Goal: Task Accomplishment & Management: Use online tool/utility

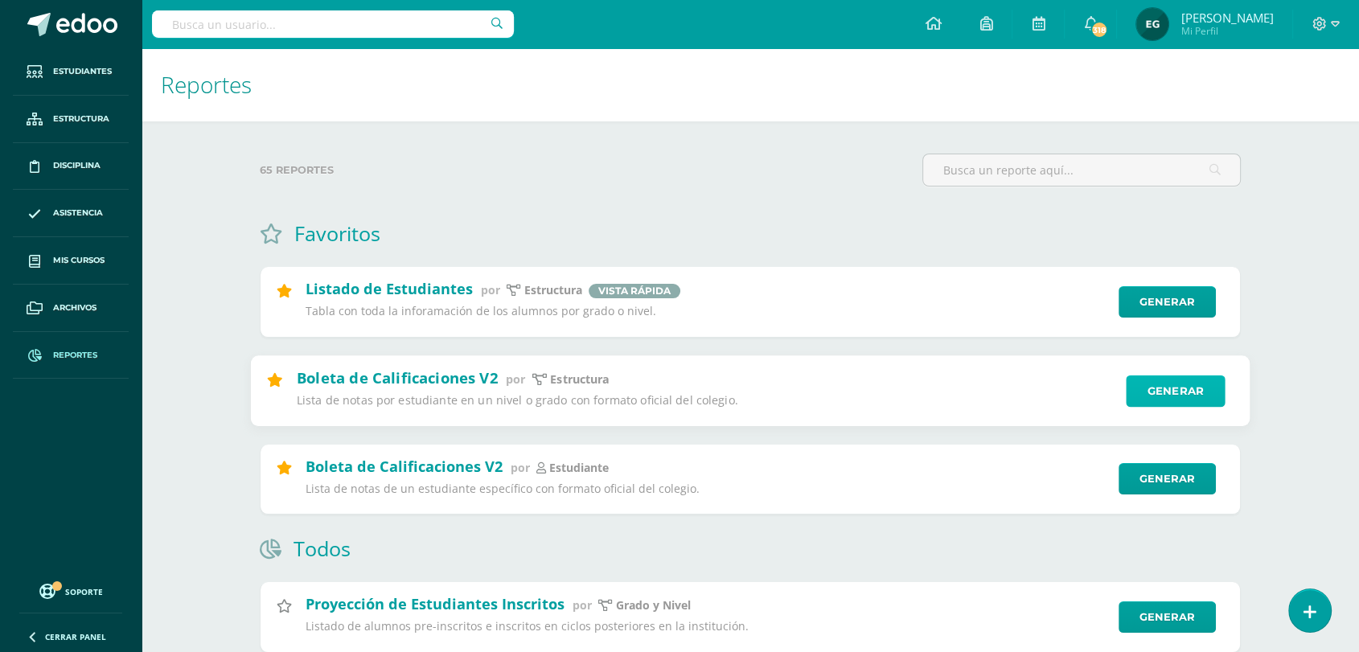
click at [1144, 393] on link "Generar" at bounding box center [1175, 391] width 99 height 32
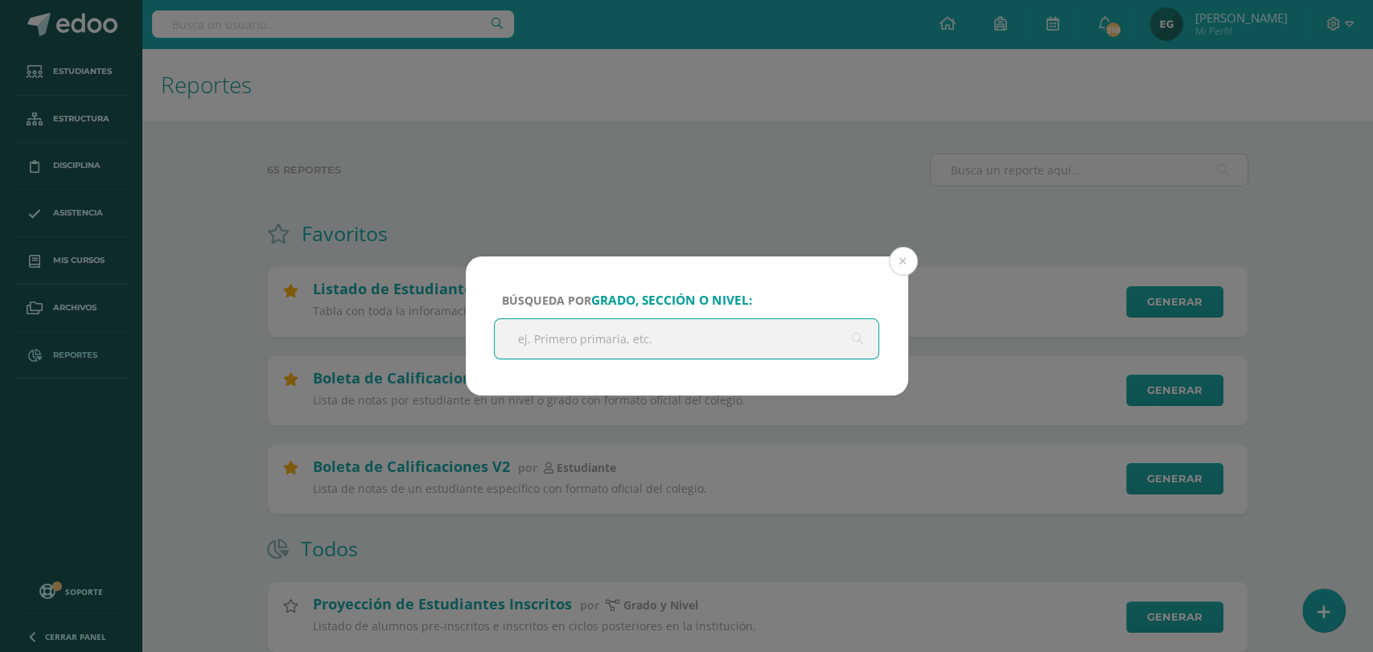
click at [700, 352] on input "text" at bounding box center [687, 338] width 385 height 39
type input "Pre-kinder"
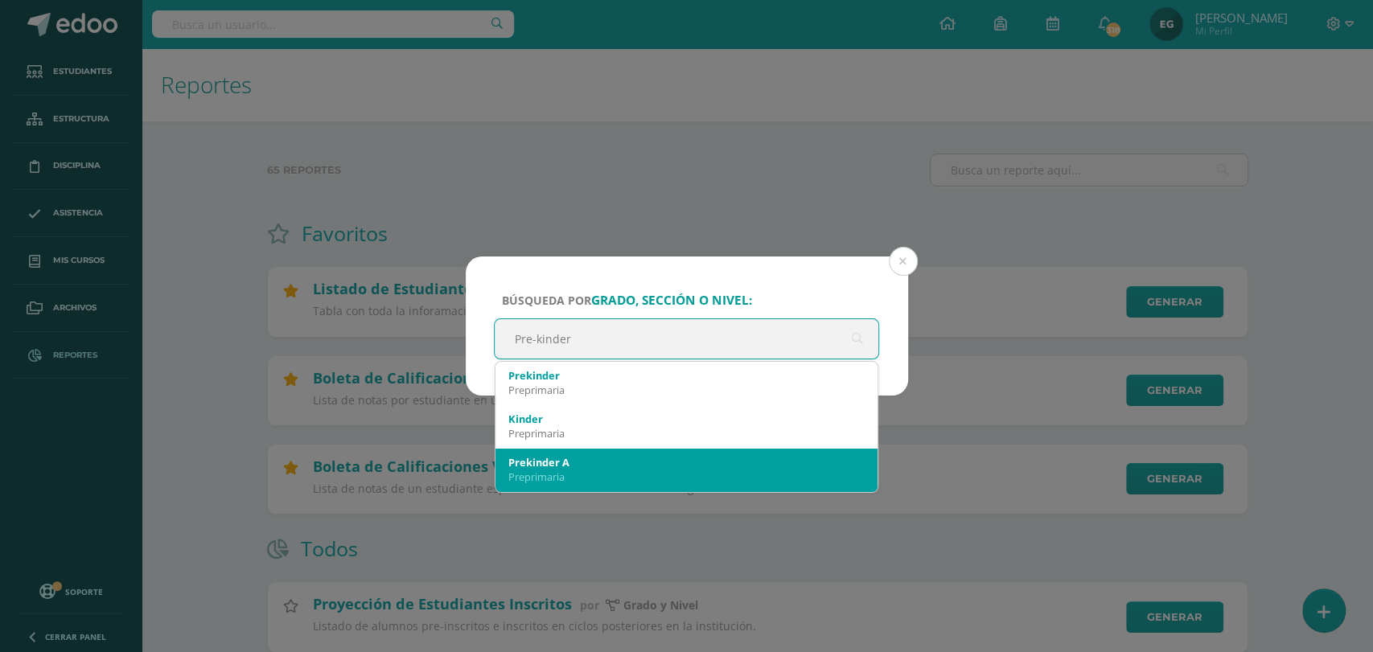
click at [573, 464] on div "Prekinder A" at bounding box center [686, 462] width 357 height 14
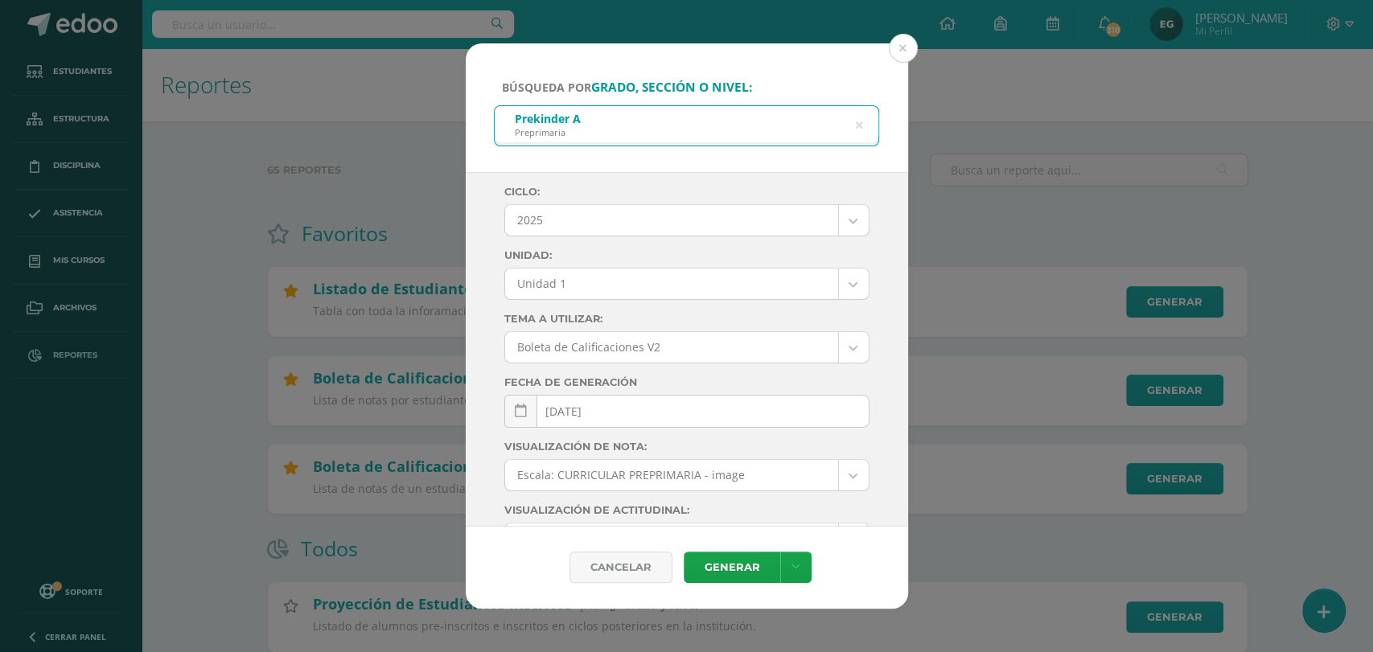
select select "Unidad 4"
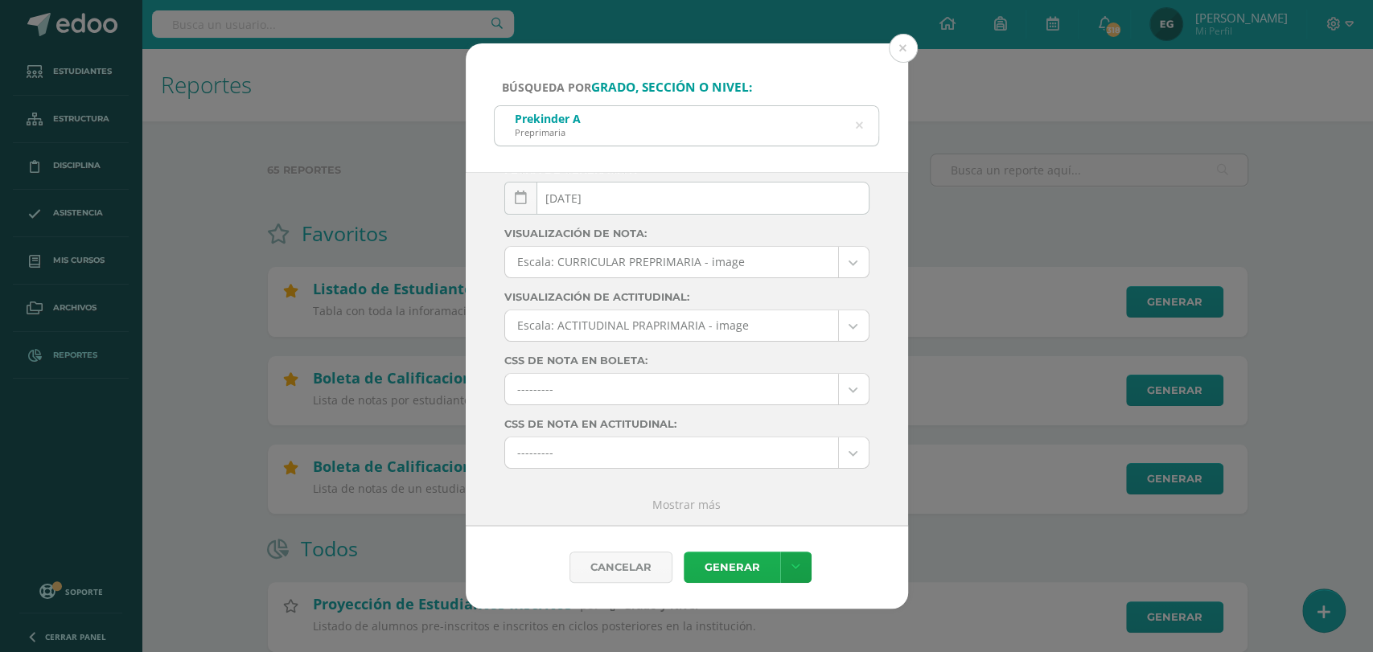
click at [727, 566] on link "Generar" at bounding box center [732, 567] width 97 height 31
click at [863, 128] on div "Prekinder A Preprimaria" at bounding box center [687, 124] width 385 height 36
click at [856, 125] on icon at bounding box center [859, 126] width 34 height 34
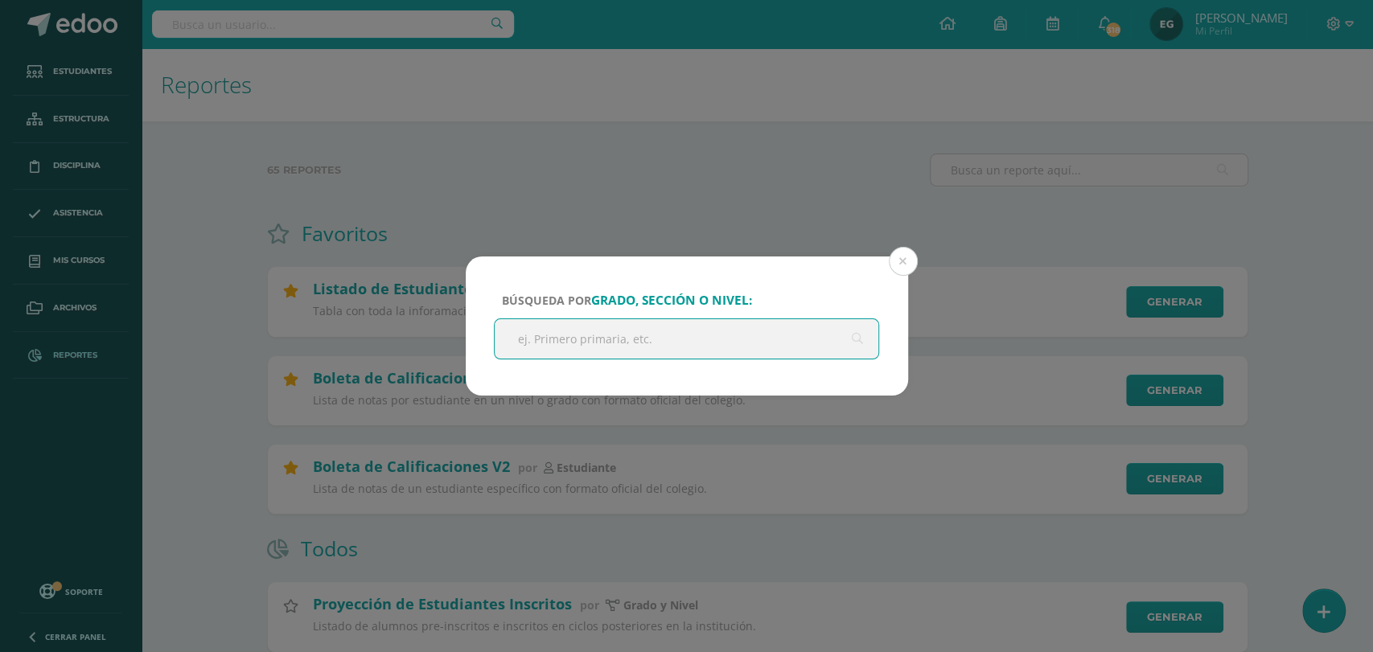
click at [670, 339] on input "text" at bounding box center [687, 338] width 385 height 39
type input "kinder"
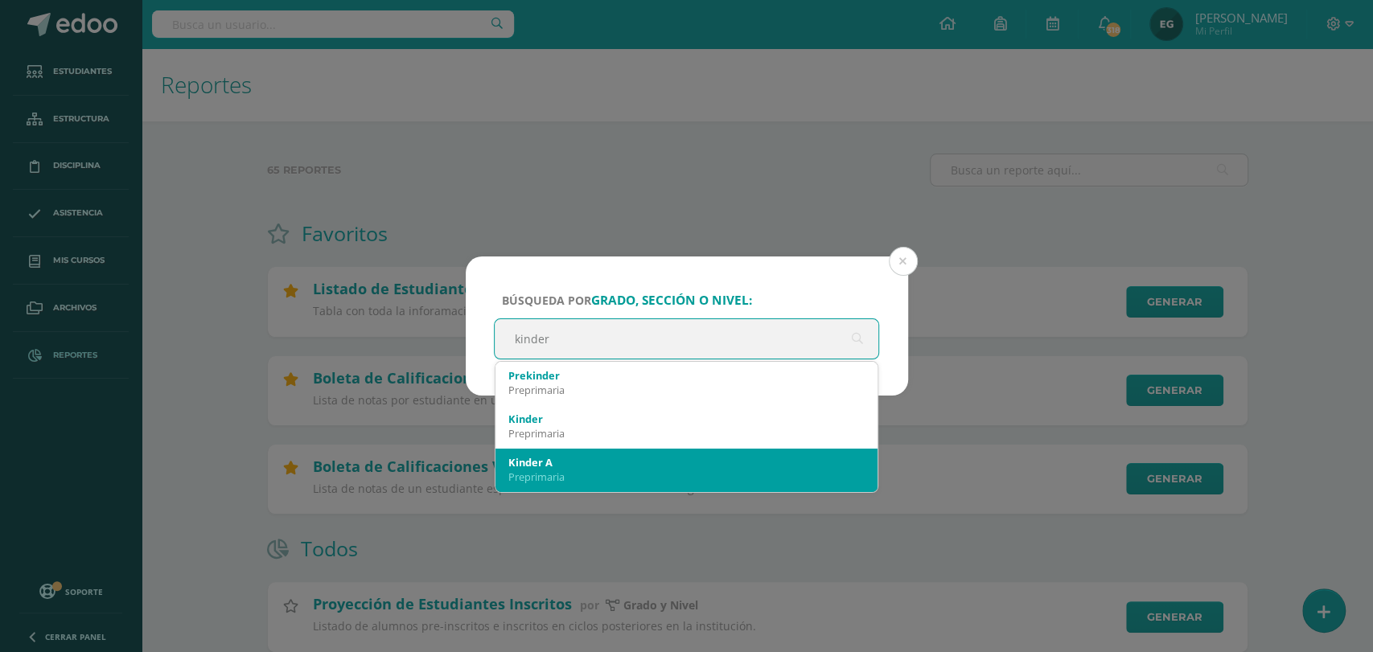
click at [600, 475] on div "Preprimaria" at bounding box center [686, 477] width 357 height 14
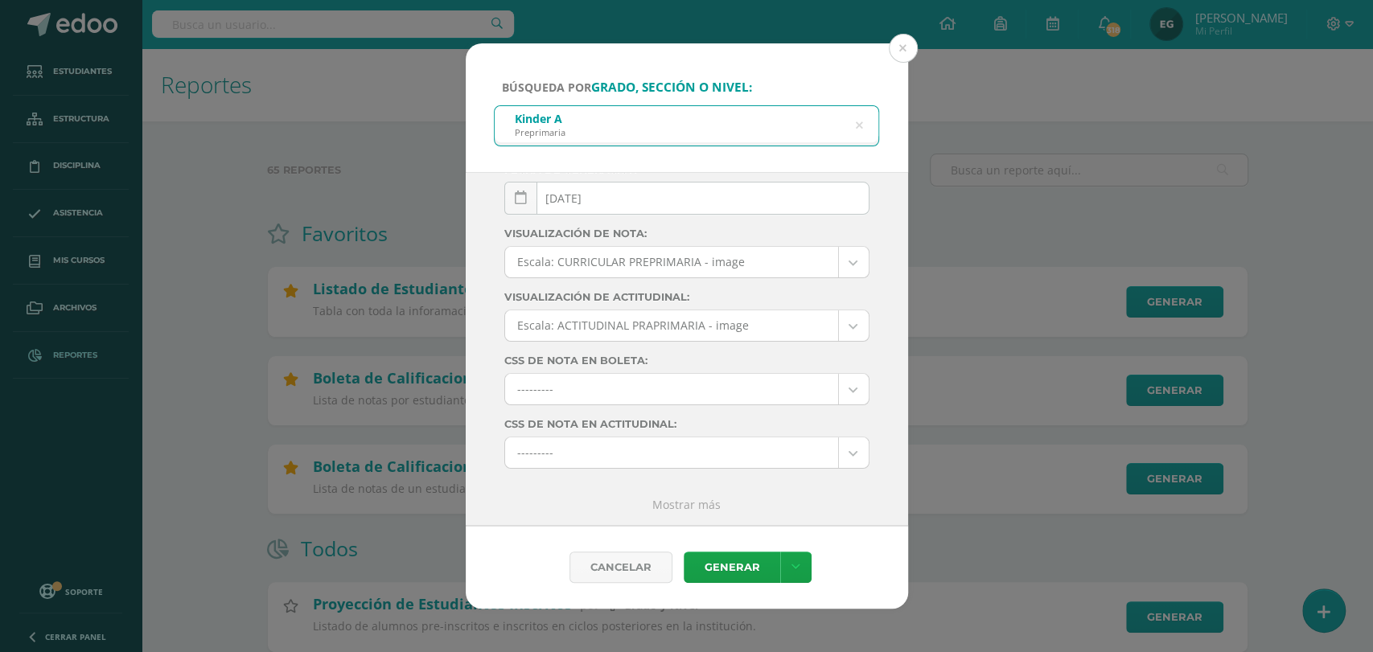
scroll to position [0, 0]
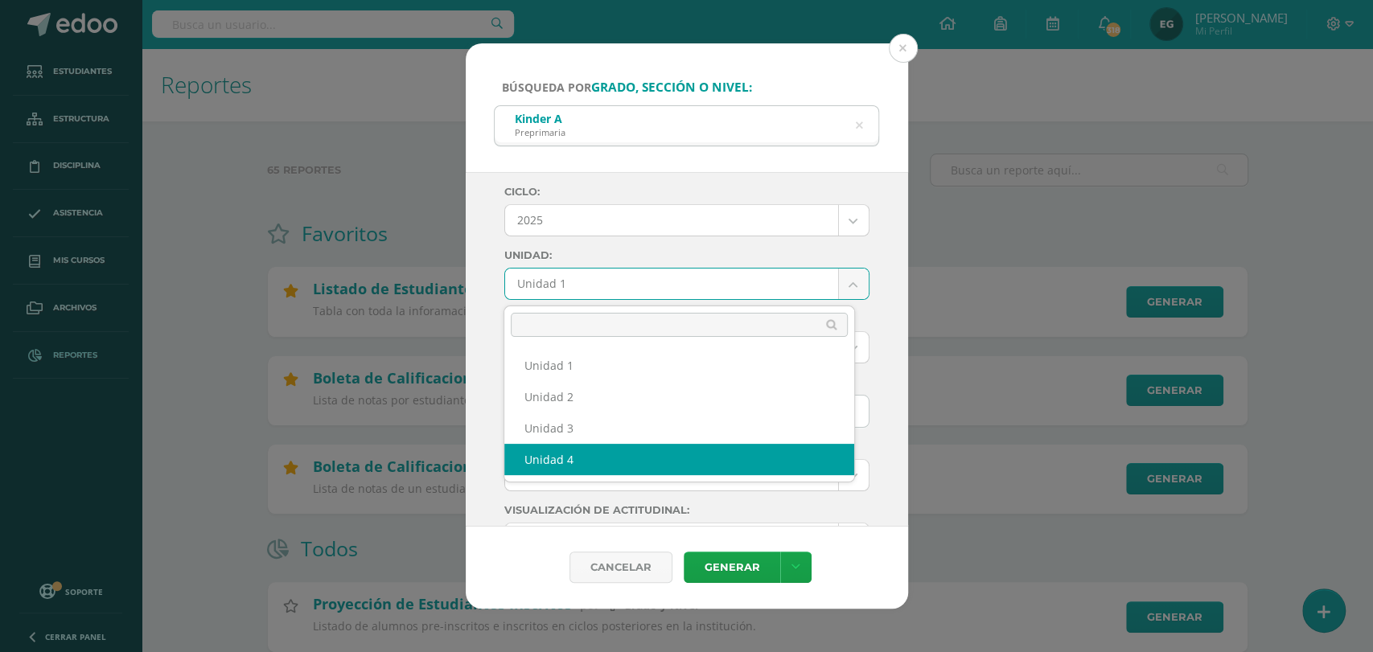
select select "Unidad 4"
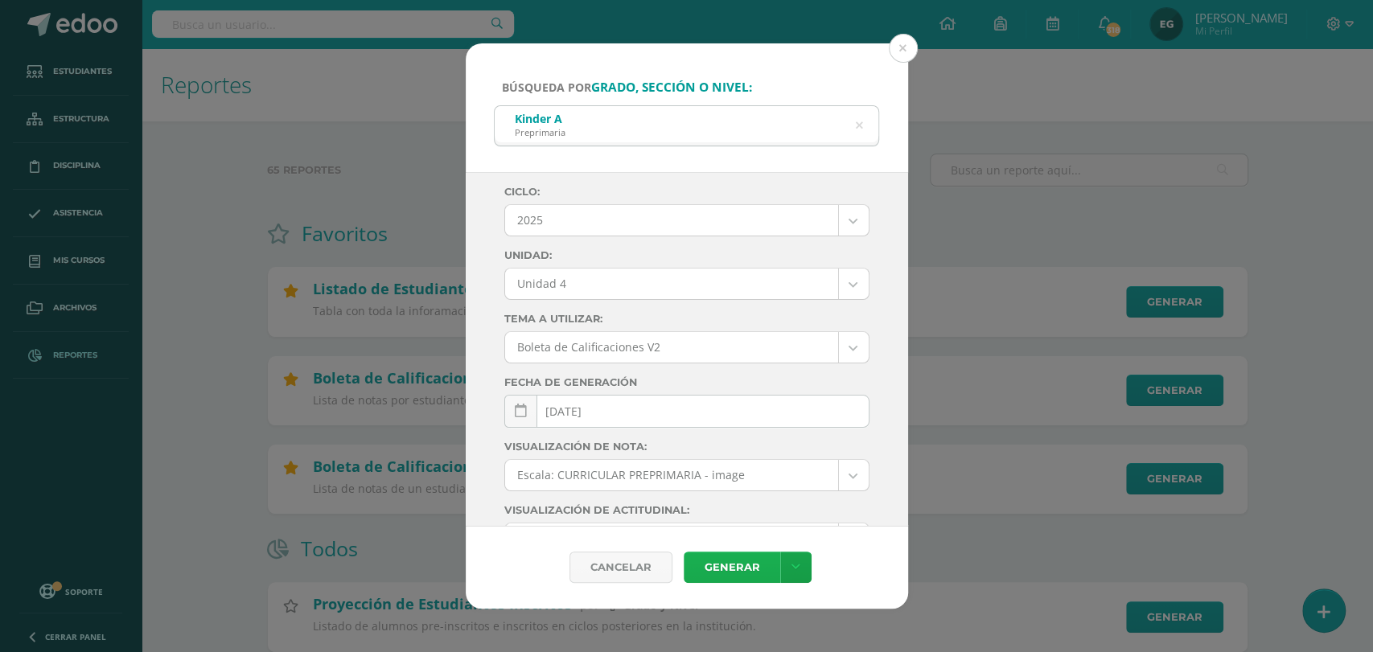
click at [724, 570] on link "Generar" at bounding box center [732, 567] width 97 height 31
drag, startPoint x: 723, startPoint y: 569, endPoint x: 882, endPoint y: 433, distance: 208.8
click at [878, 453] on form "Búsqueda por grado, sección o nivel: Kinder A Preprimaria kinder Ciclo: 2025 20…" at bounding box center [687, 326] width 442 height 566
click at [862, 128] on div "Kinder A Preprimaria" at bounding box center [687, 124] width 385 height 36
click at [858, 130] on icon at bounding box center [858, 125] width 7 height 41
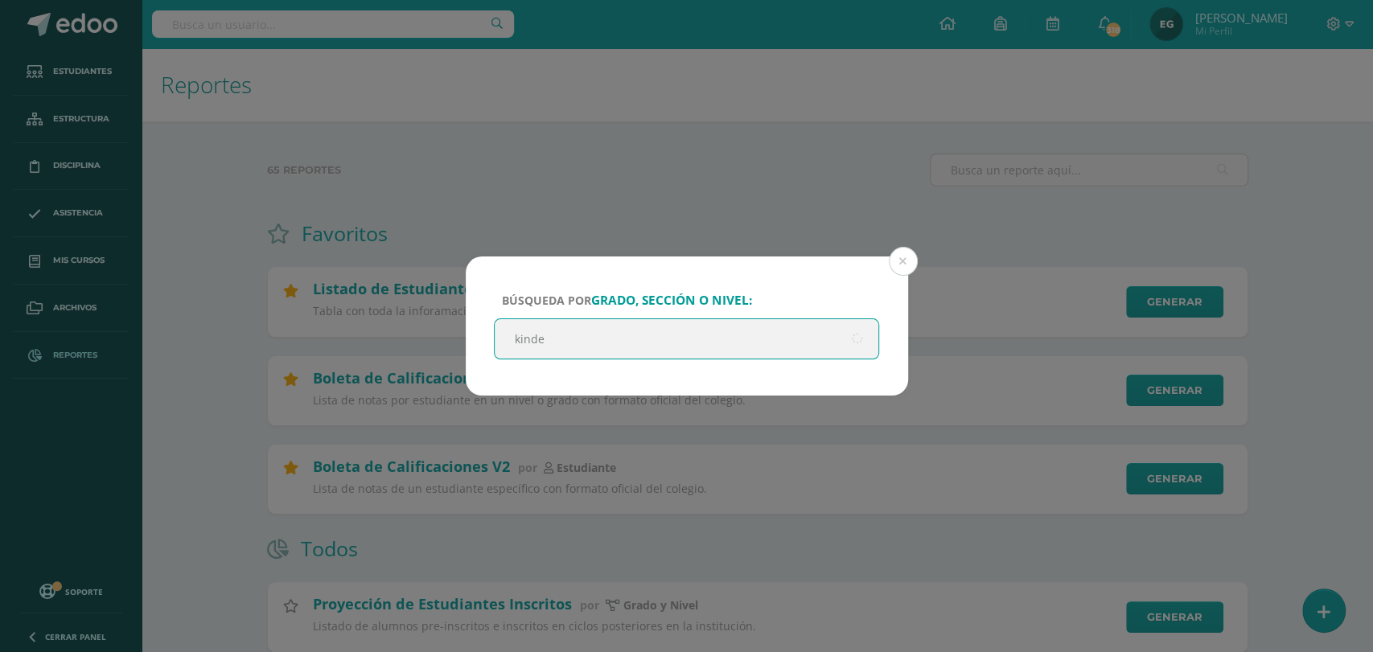
type input "kinder"
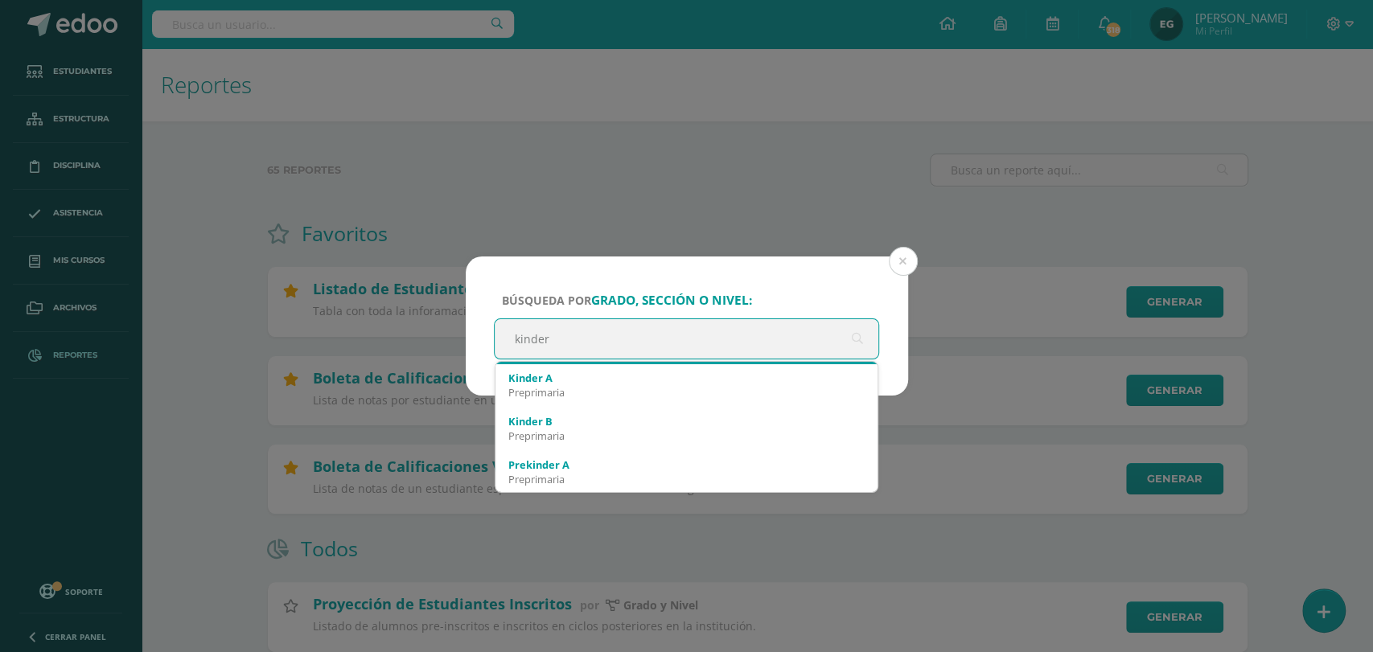
scroll to position [85, 0]
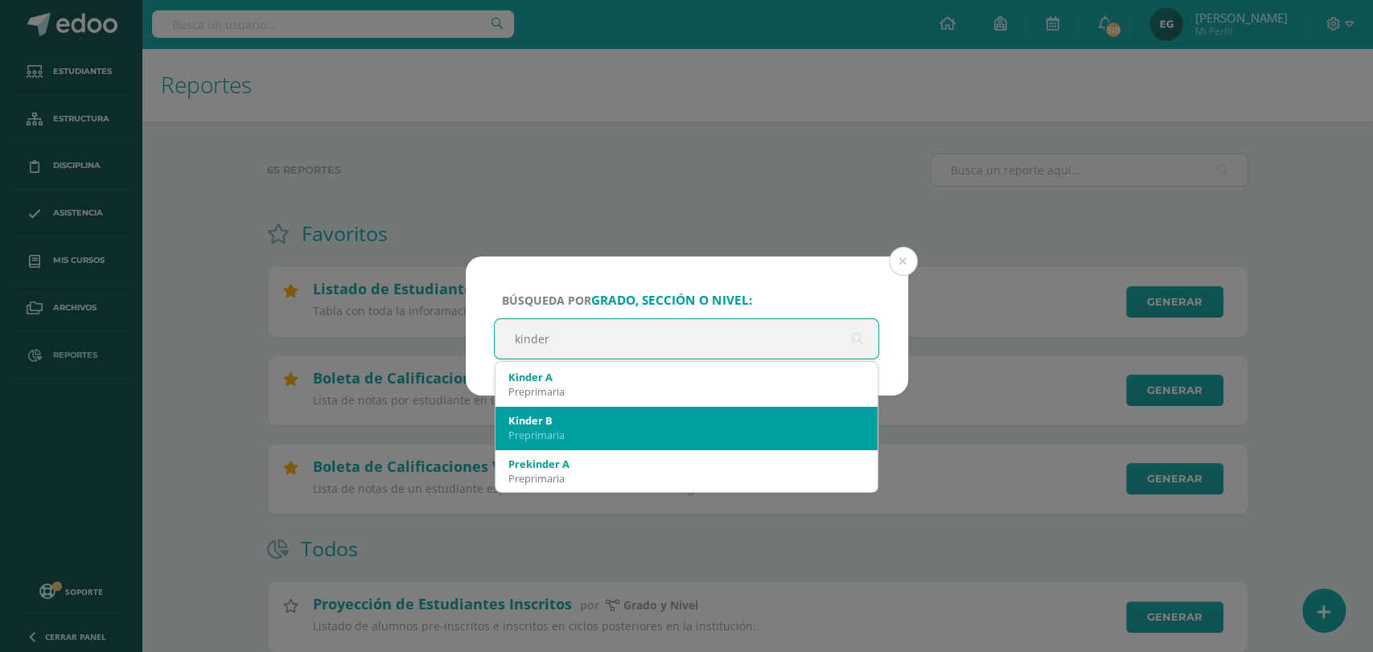
click at [695, 428] on div "Preprimaria" at bounding box center [686, 435] width 357 height 14
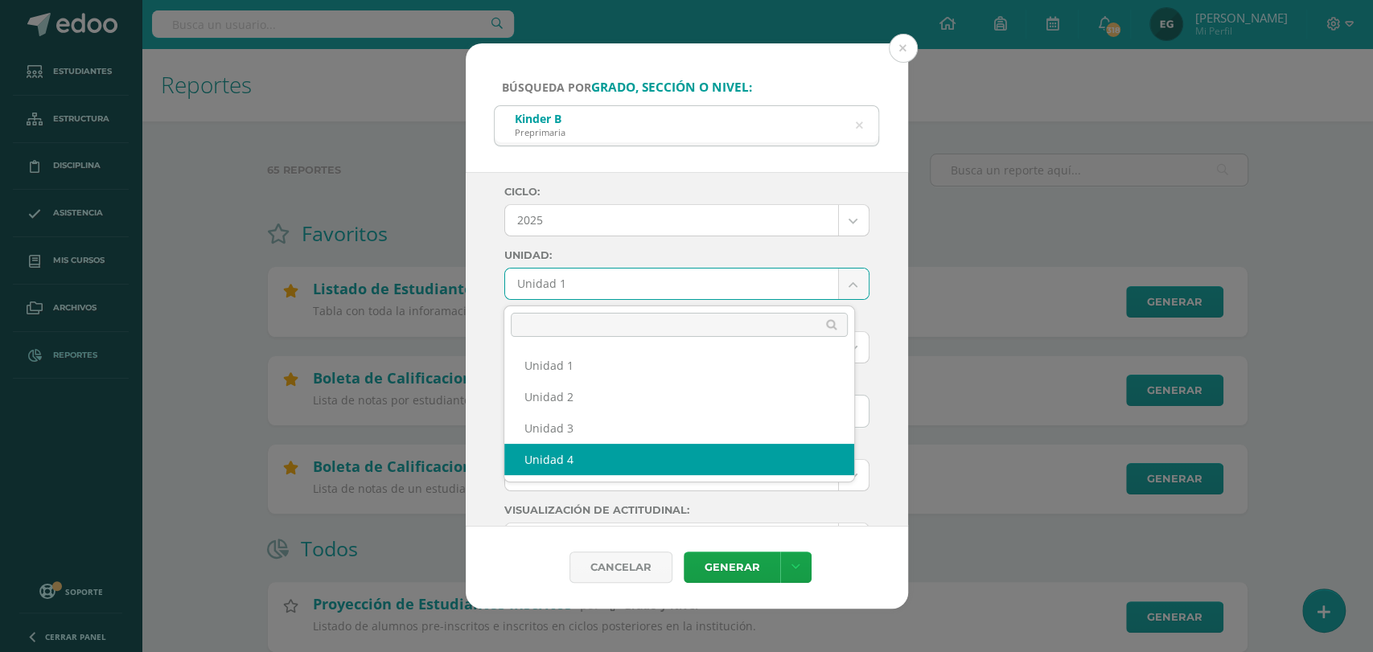
select select "Unidad 4"
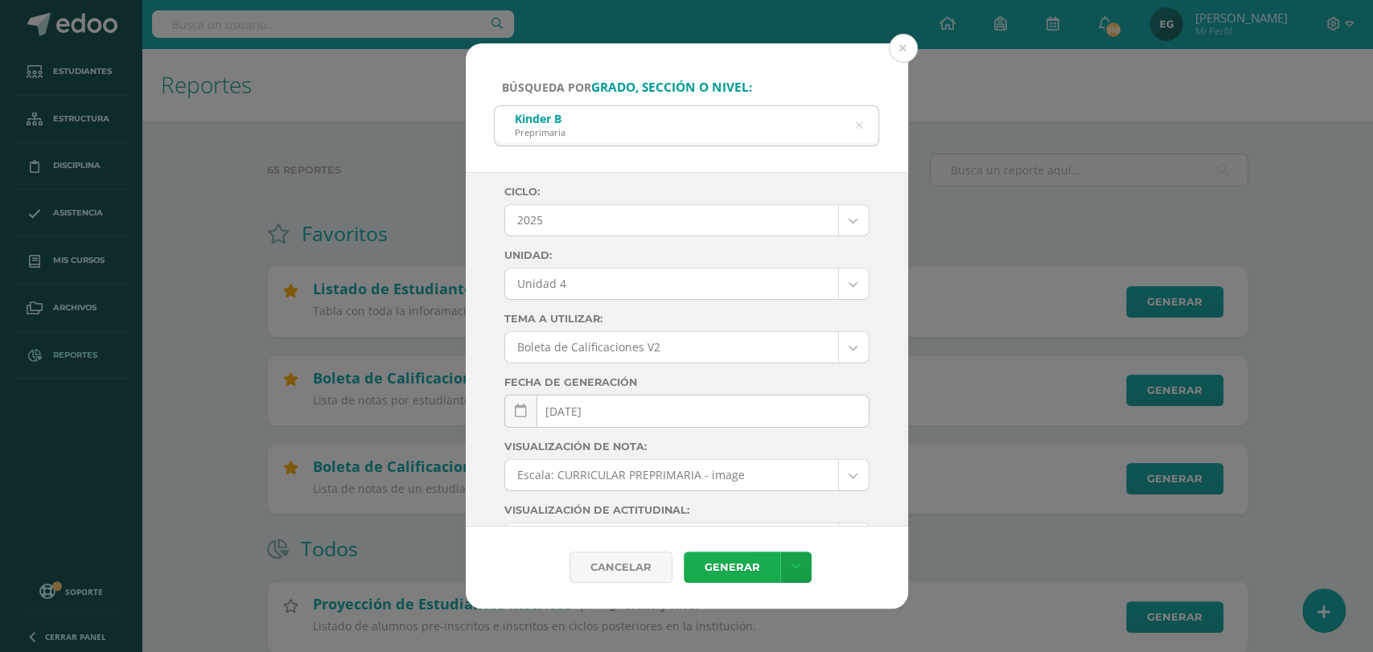
click at [711, 557] on link "Generar" at bounding box center [732, 567] width 97 height 31
click at [857, 125] on icon at bounding box center [859, 126] width 34 height 34
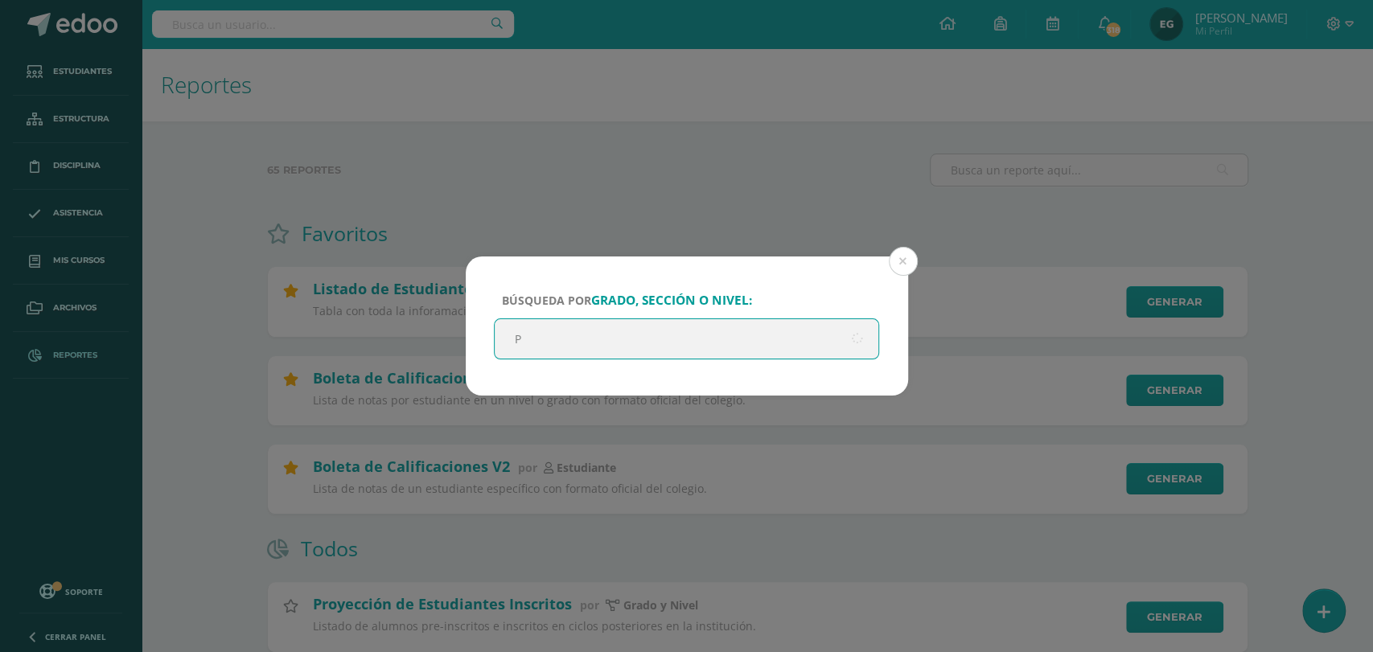
scroll to position [0, 0]
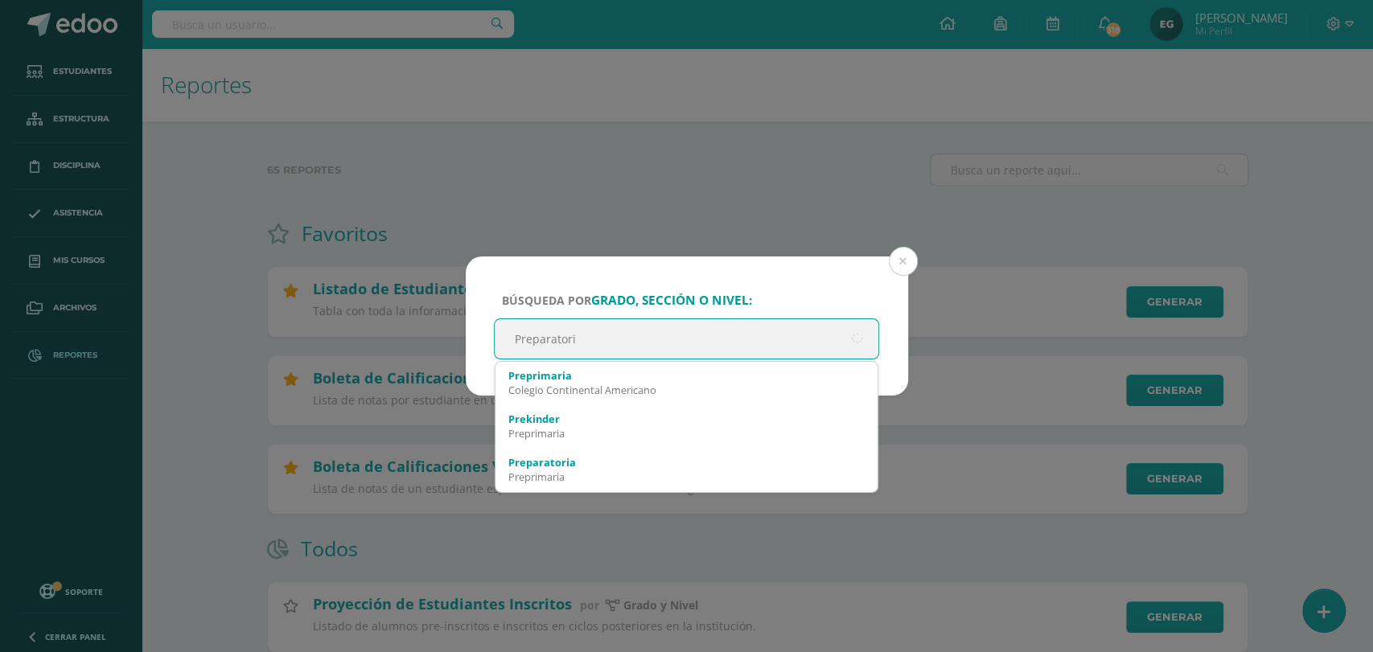
type input "Preparatoria"
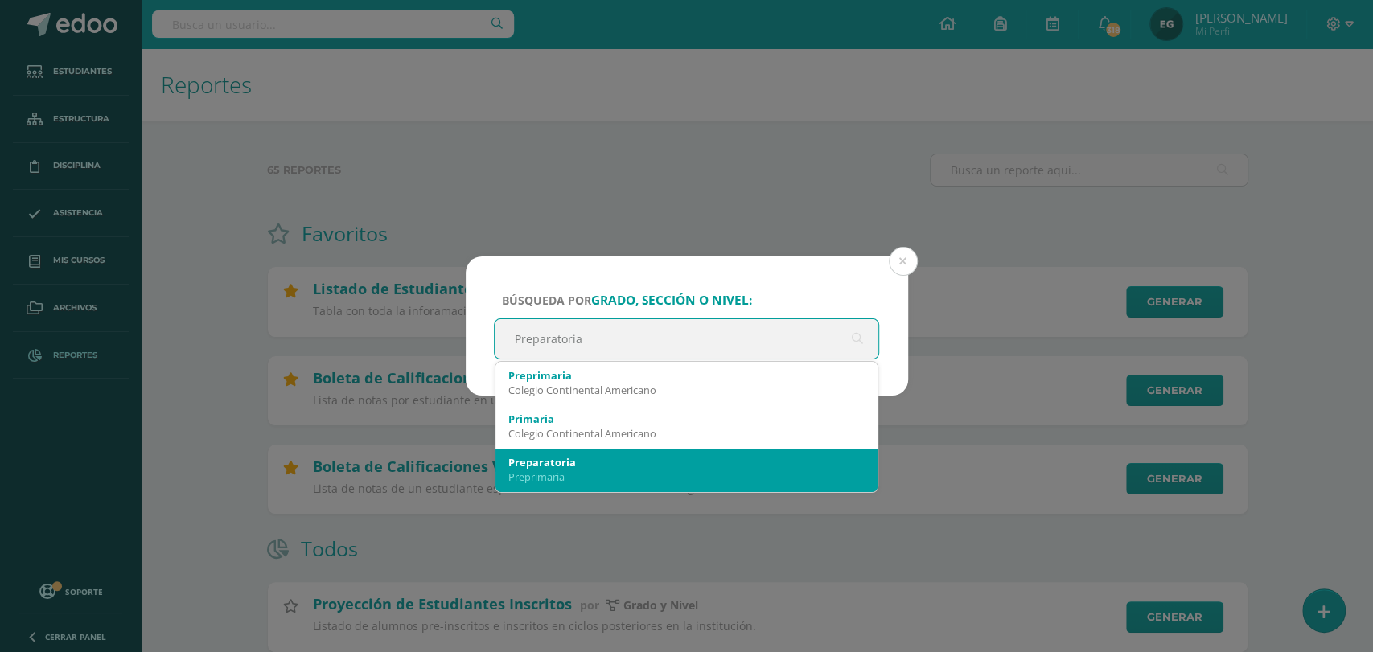
click at [642, 459] on div "Preparatoria" at bounding box center [686, 462] width 357 height 14
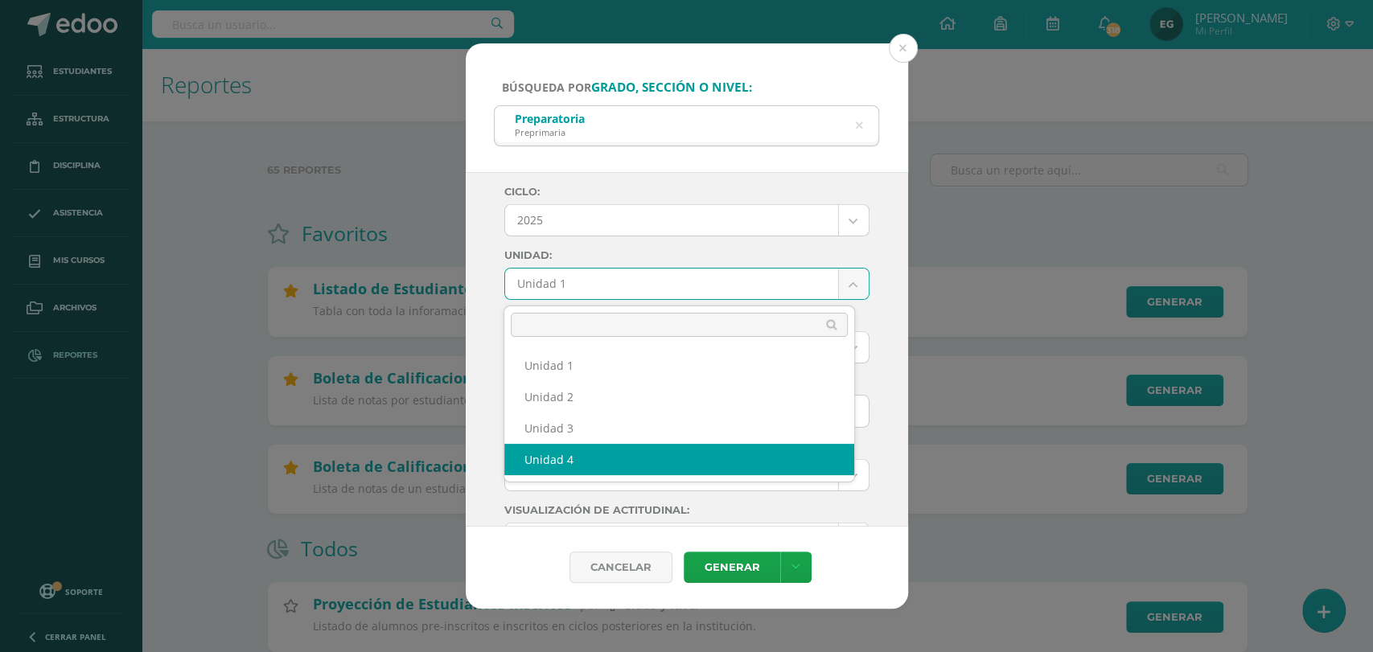
select select "Unidad 4"
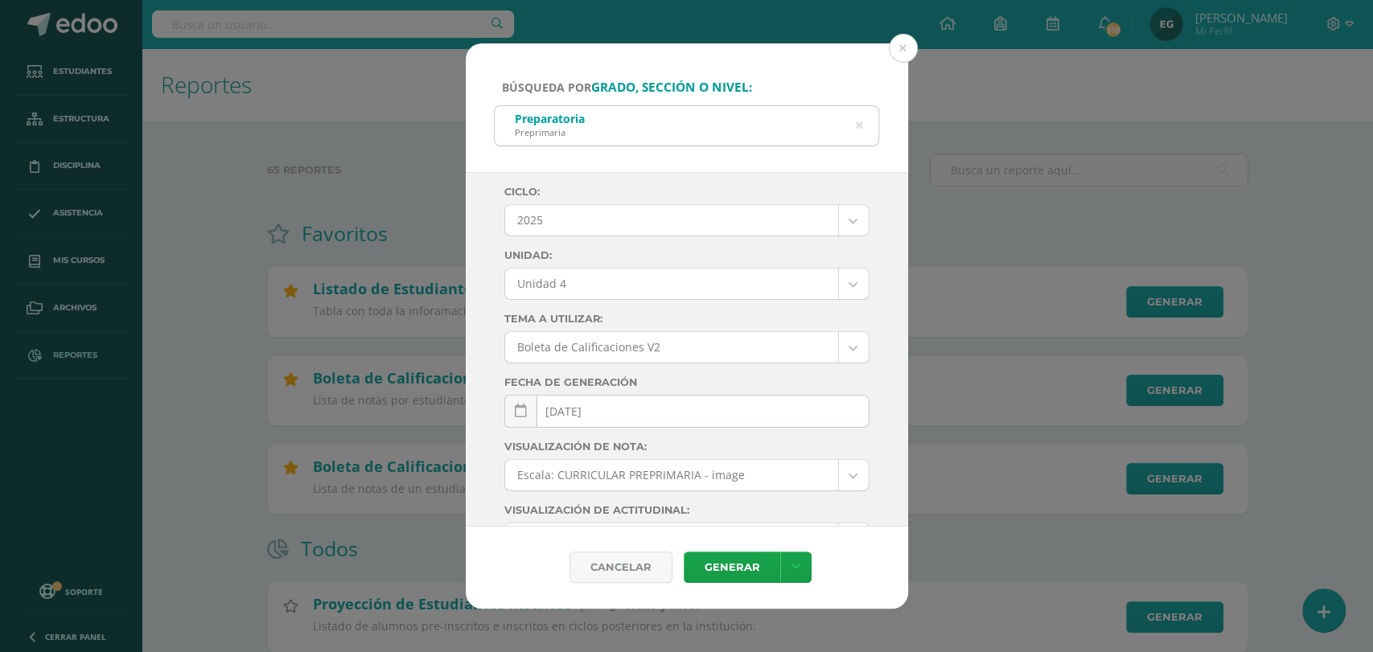
click at [855, 122] on icon at bounding box center [859, 126] width 34 height 34
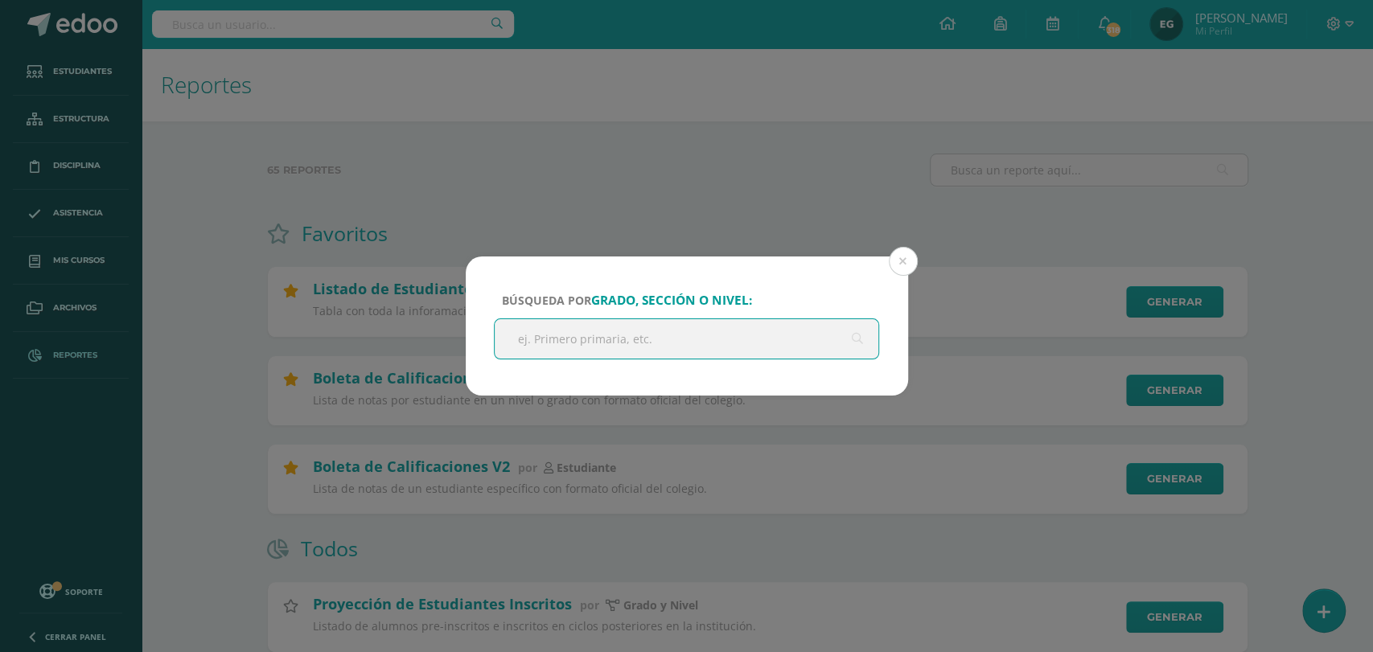
click at [631, 336] on input "text" at bounding box center [687, 338] width 385 height 39
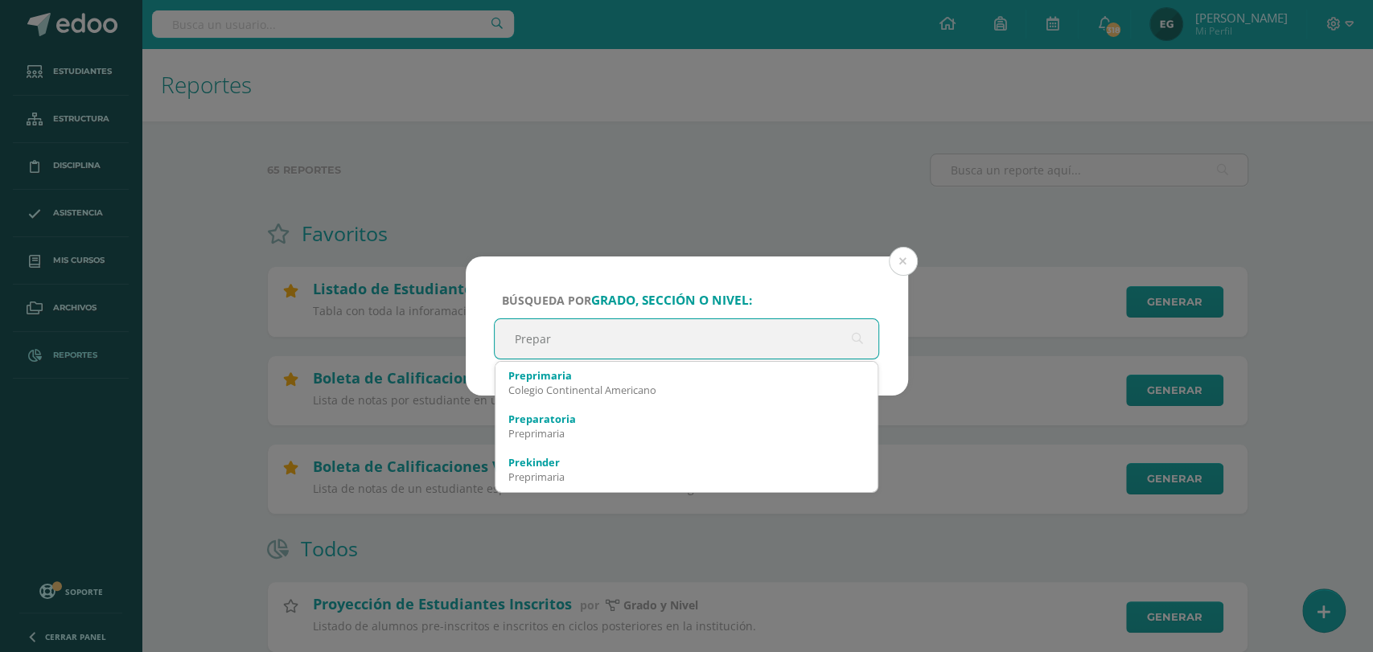
type input "Prepara"
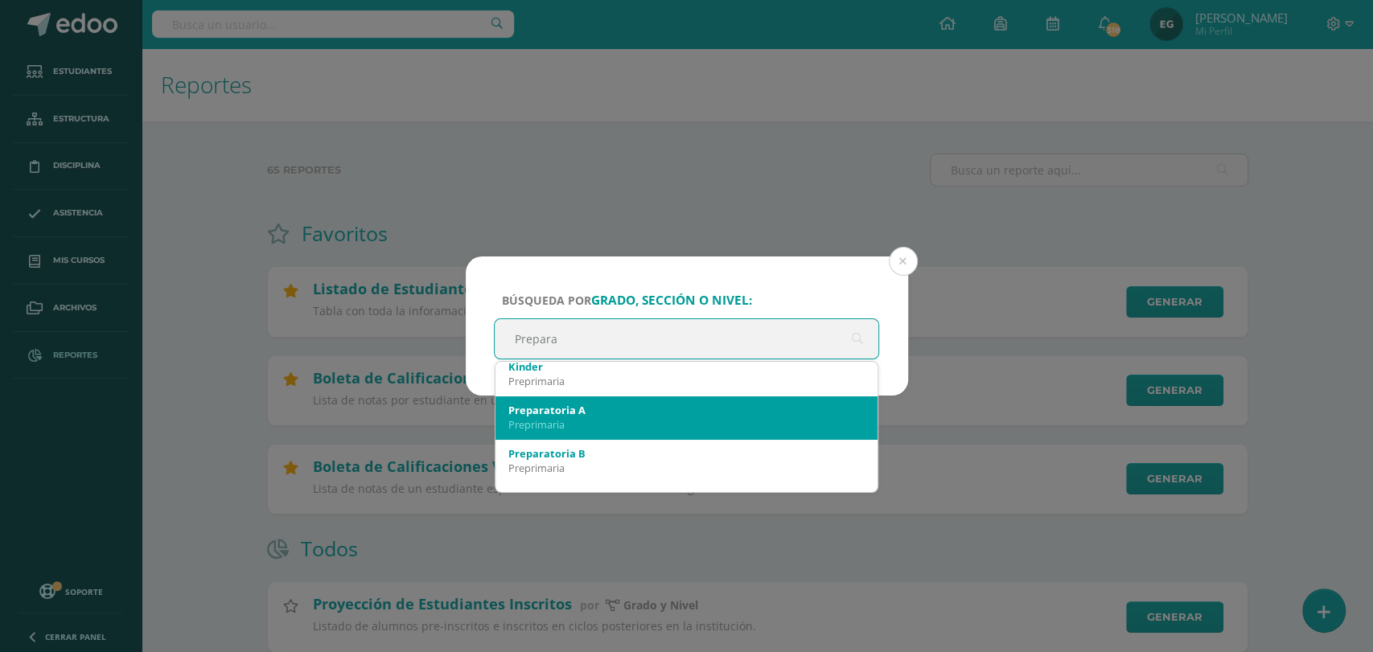
click at [578, 422] on div "Preprimaria" at bounding box center [686, 424] width 357 height 14
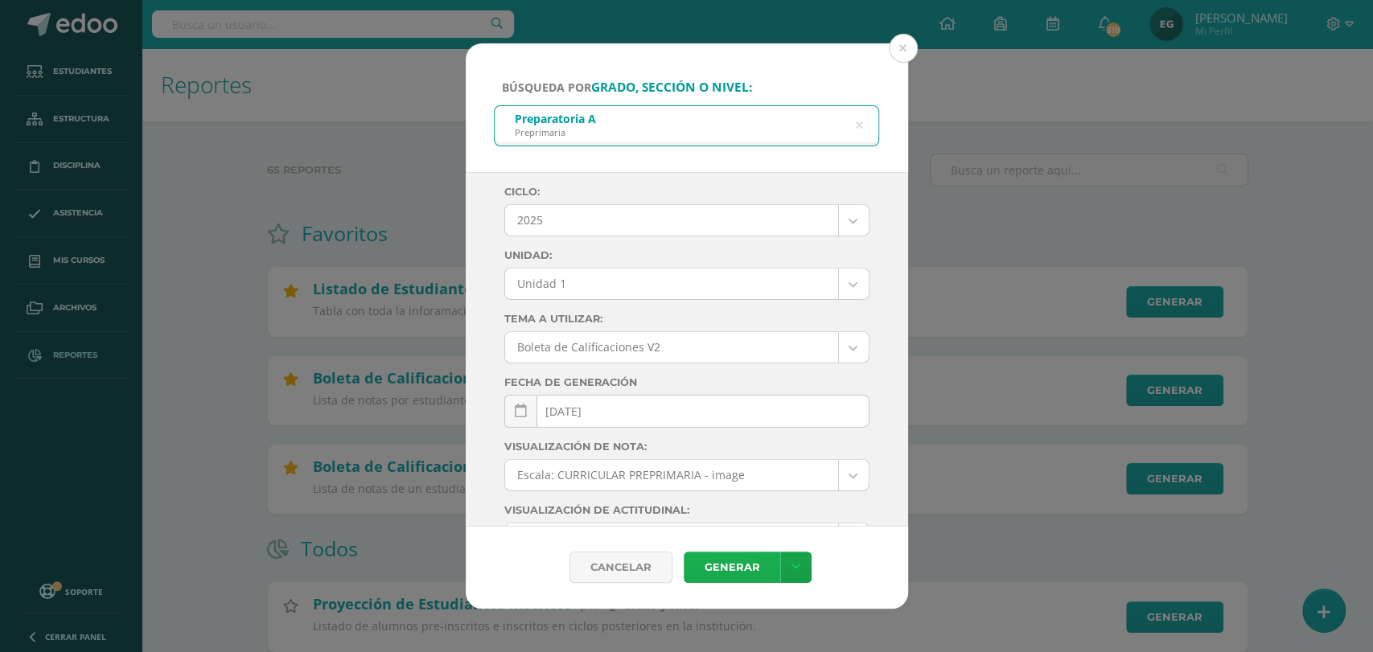
click at [732, 570] on link "Generar" at bounding box center [732, 567] width 97 height 31
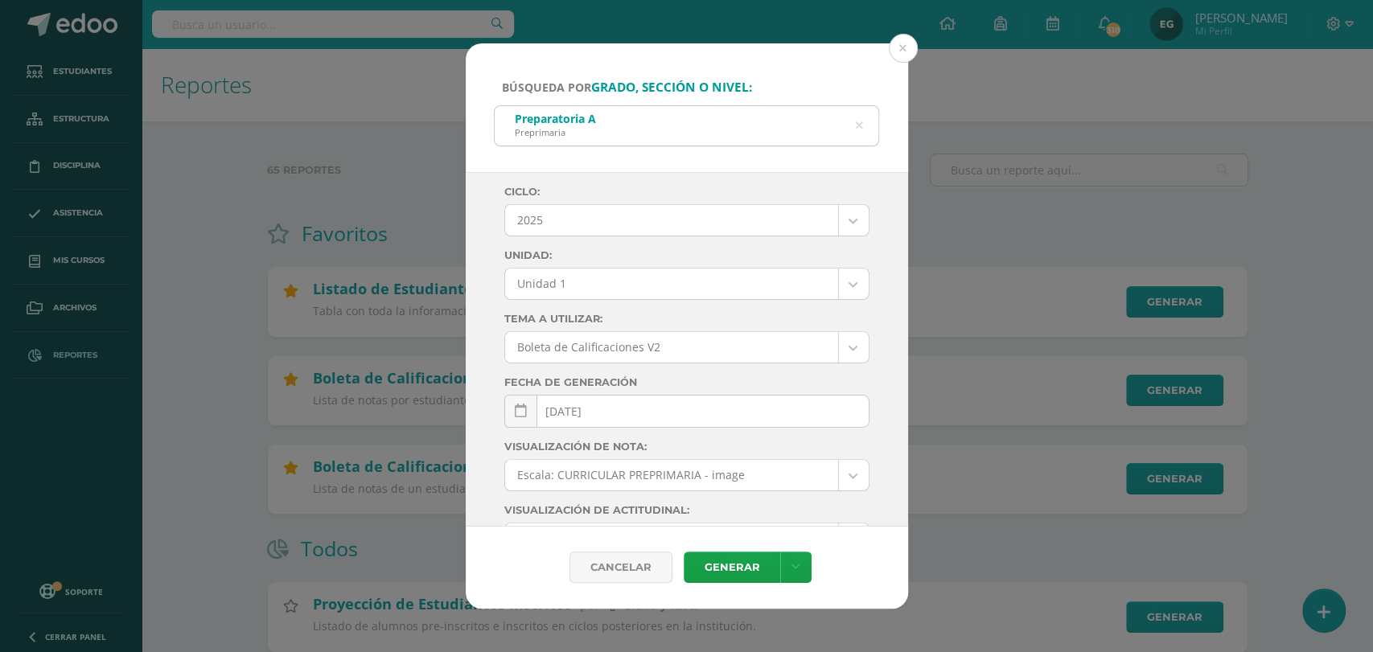
click at [857, 125] on icon at bounding box center [858, 125] width 7 height 41
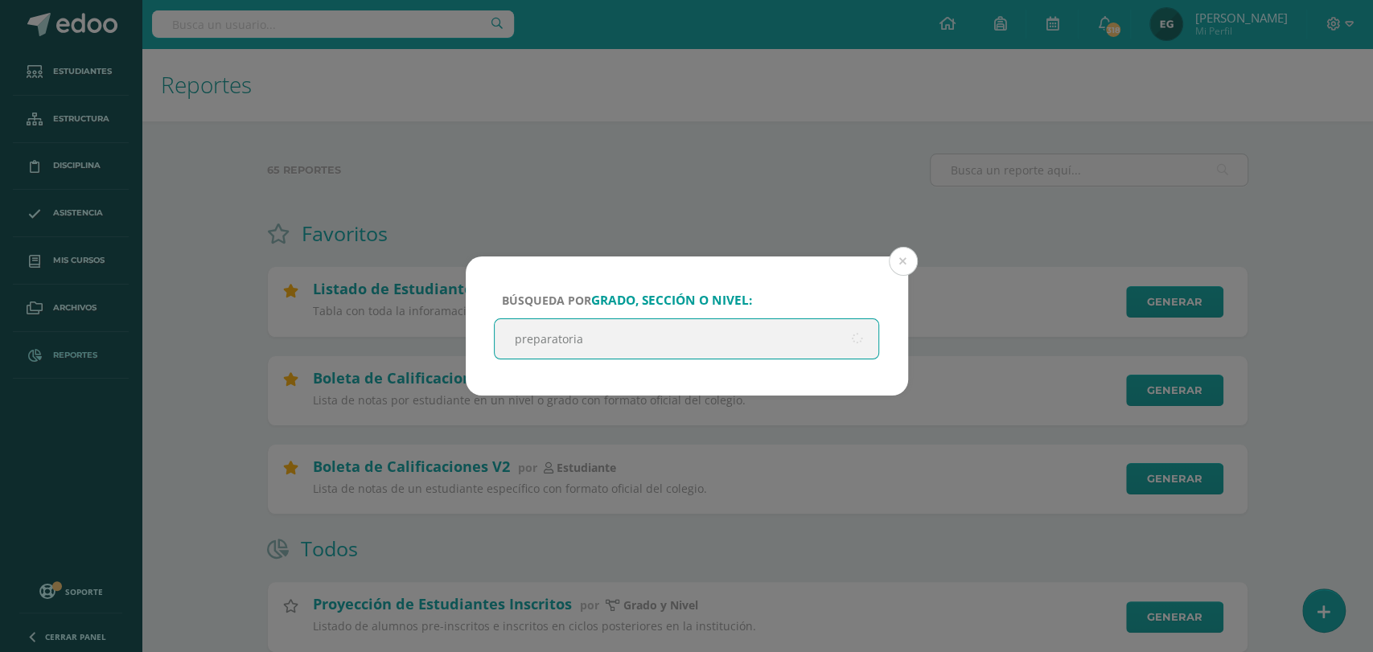
type input "preparatoria"
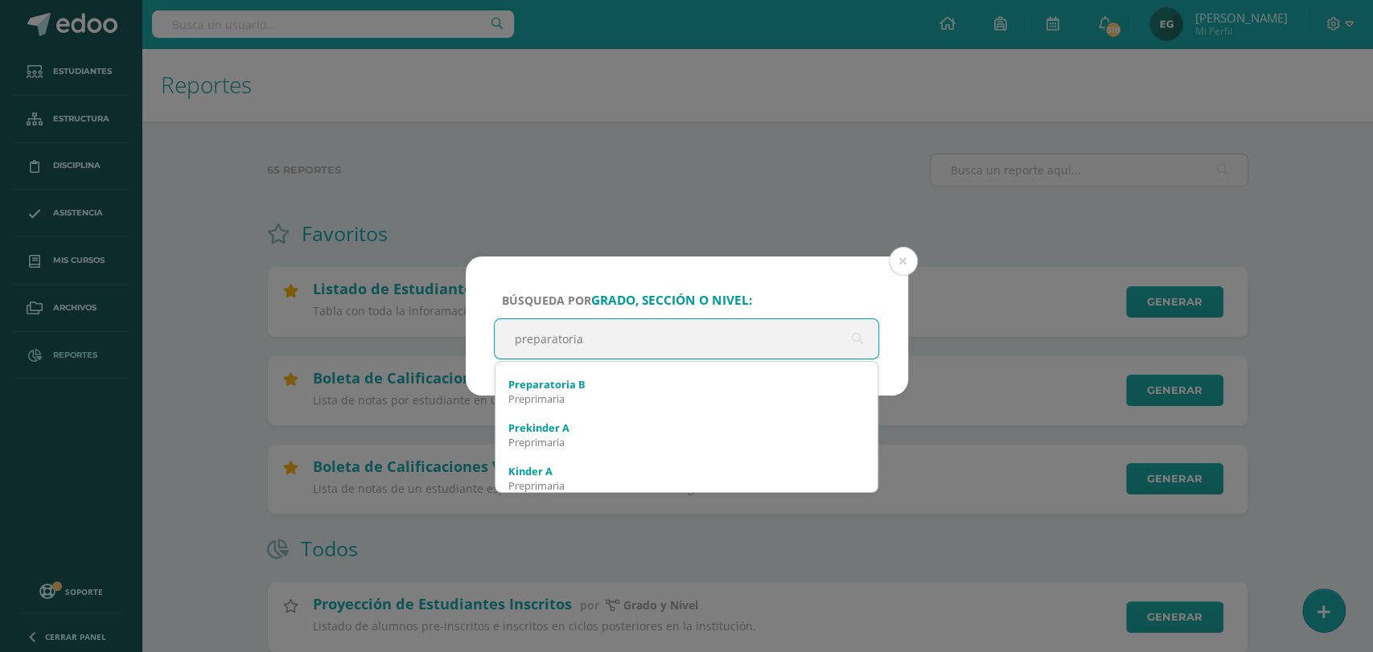
scroll to position [296, 0]
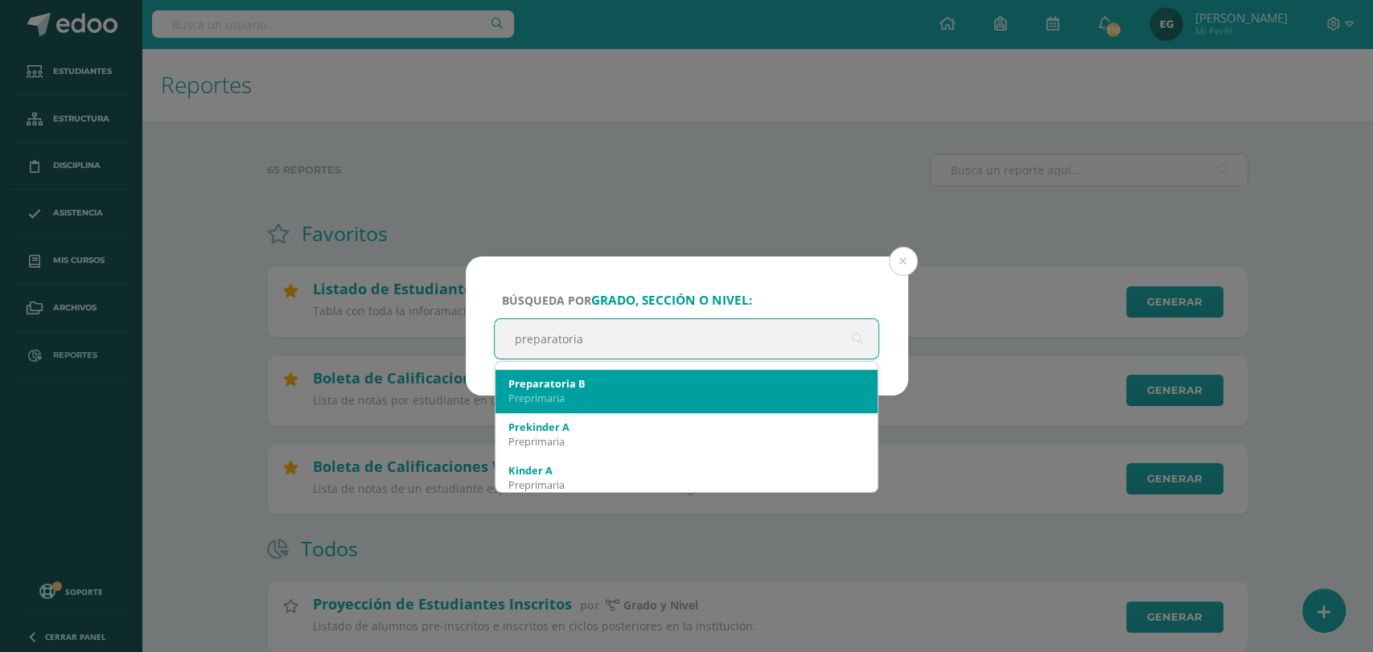
click at [699, 385] on div "Preparatoria B" at bounding box center [686, 383] width 357 height 14
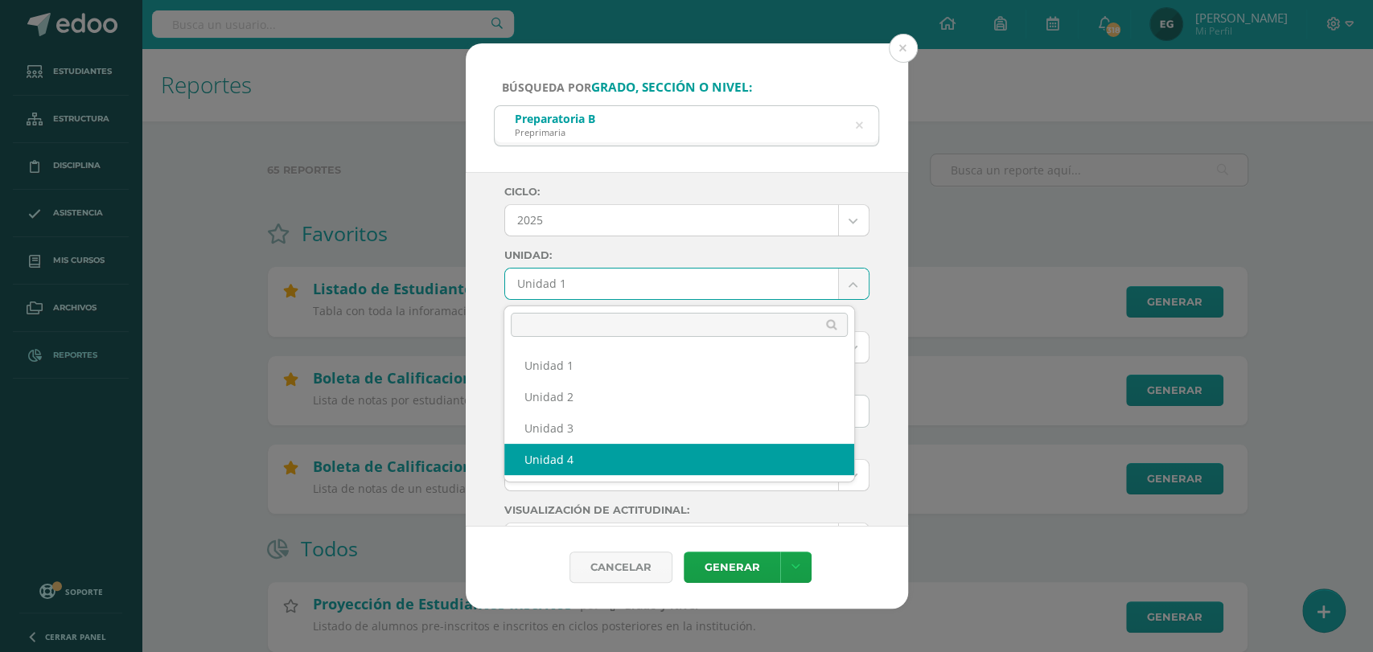
select select "Unidad 4"
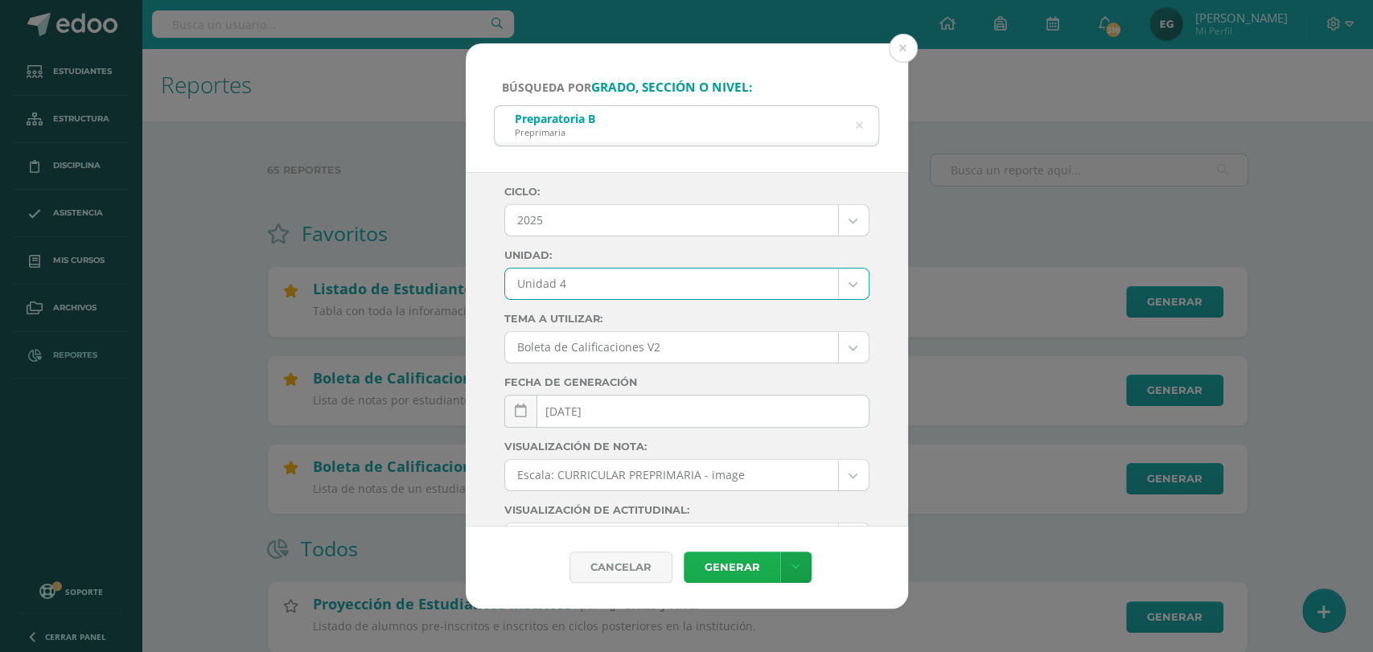
click at [709, 570] on link "Generar" at bounding box center [732, 567] width 97 height 31
click at [857, 121] on icon at bounding box center [858, 125] width 7 height 41
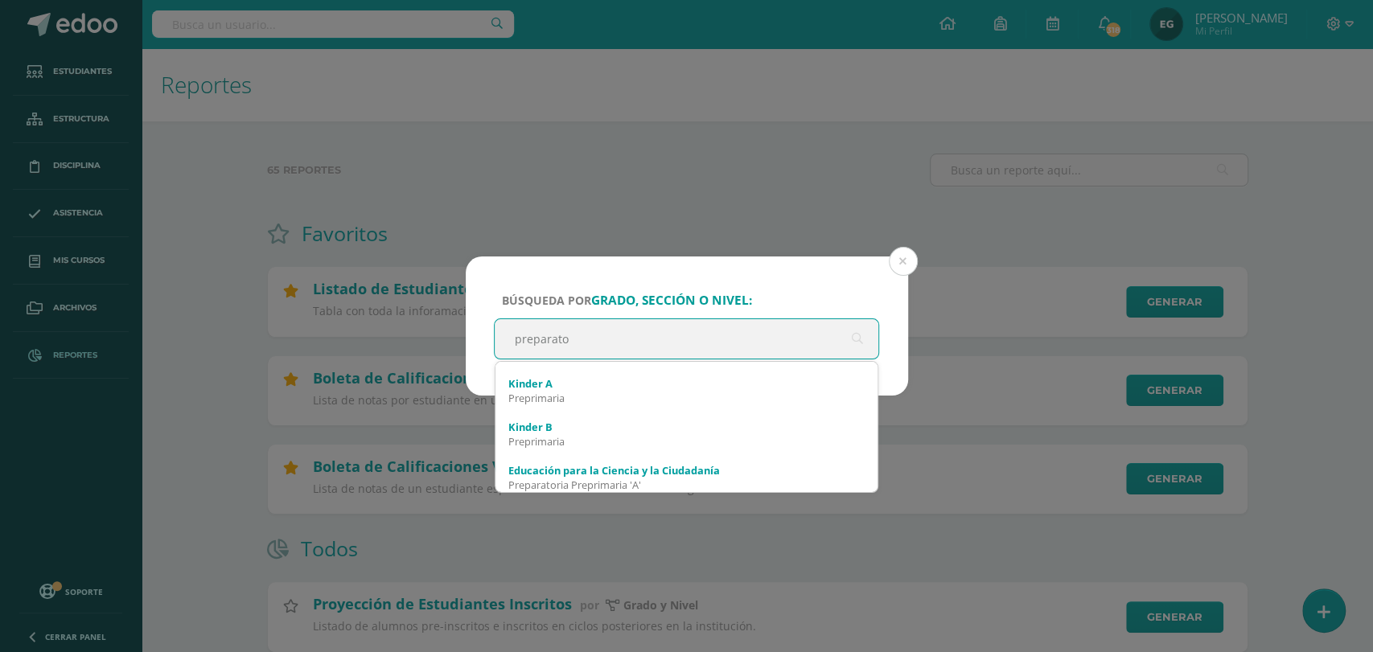
type input "preparat"
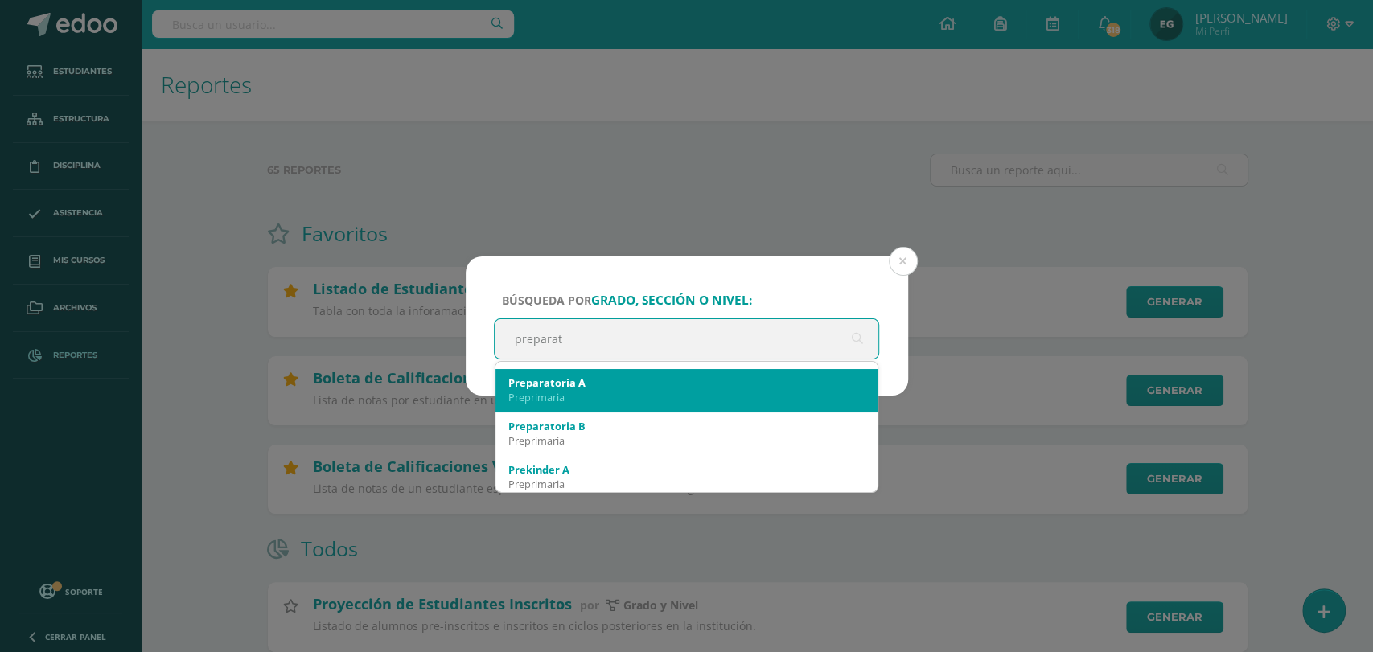
click at [672, 402] on div "Preprimaria" at bounding box center [686, 397] width 357 height 14
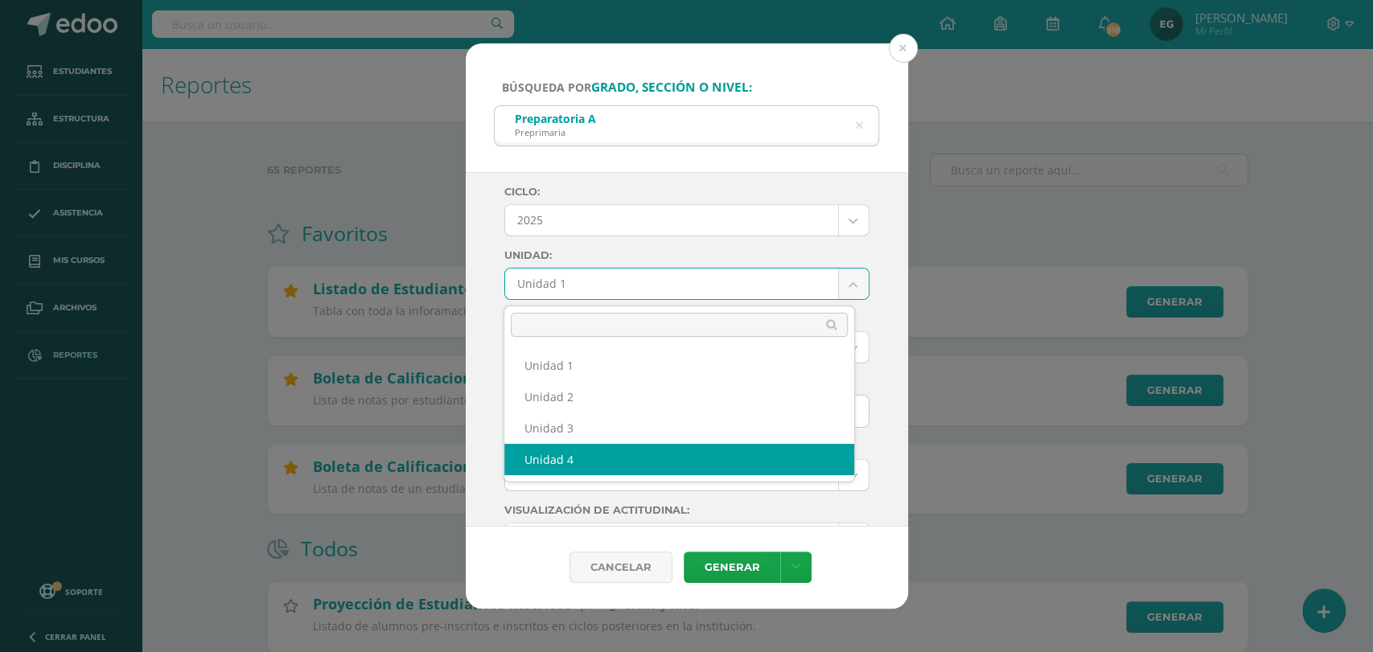
select select "Unidad 4"
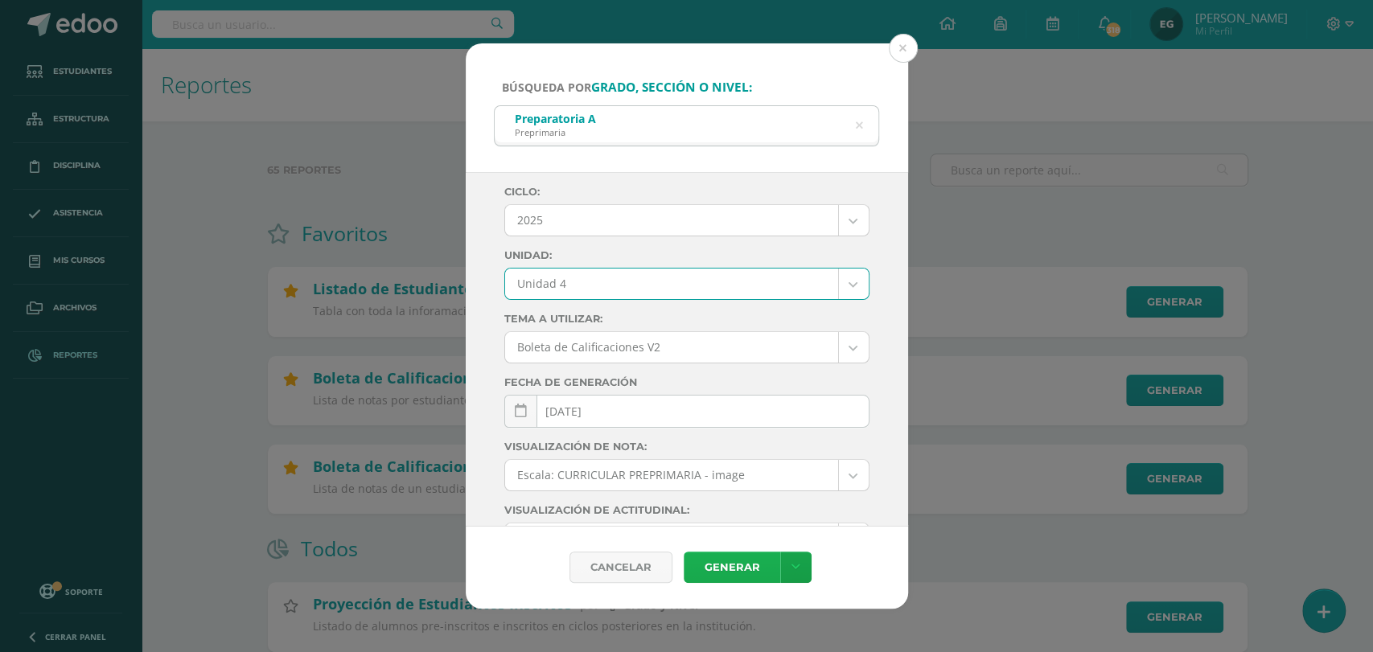
click at [708, 563] on link "Generar" at bounding box center [732, 567] width 97 height 31
click at [860, 121] on icon at bounding box center [859, 126] width 34 height 34
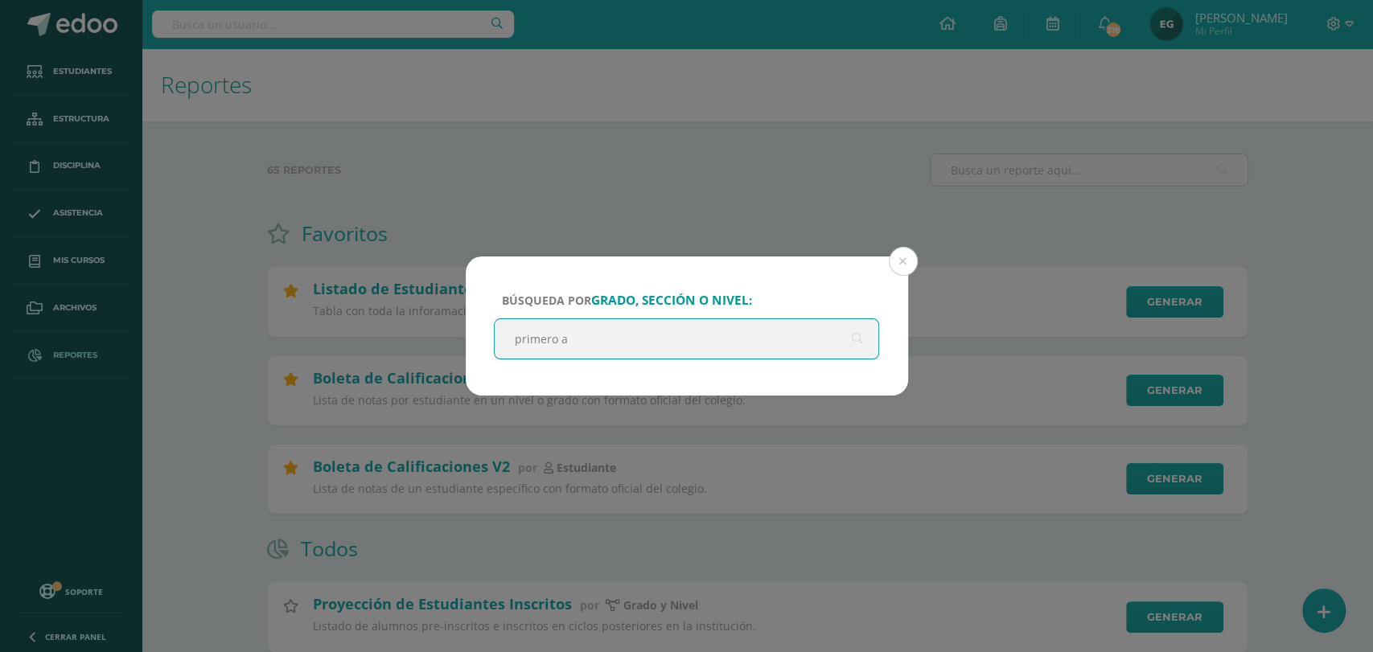
type input "primero"
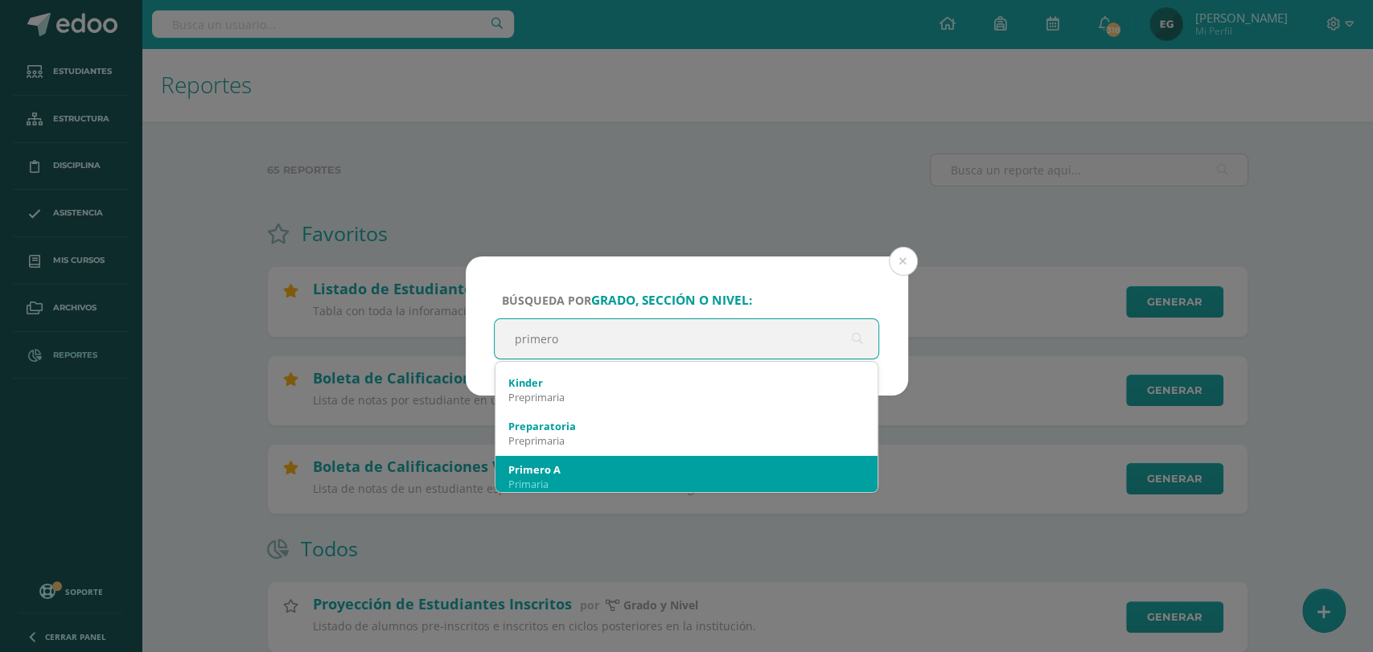
click at [674, 465] on div "Primero A" at bounding box center [686, 470] width 357 height 14
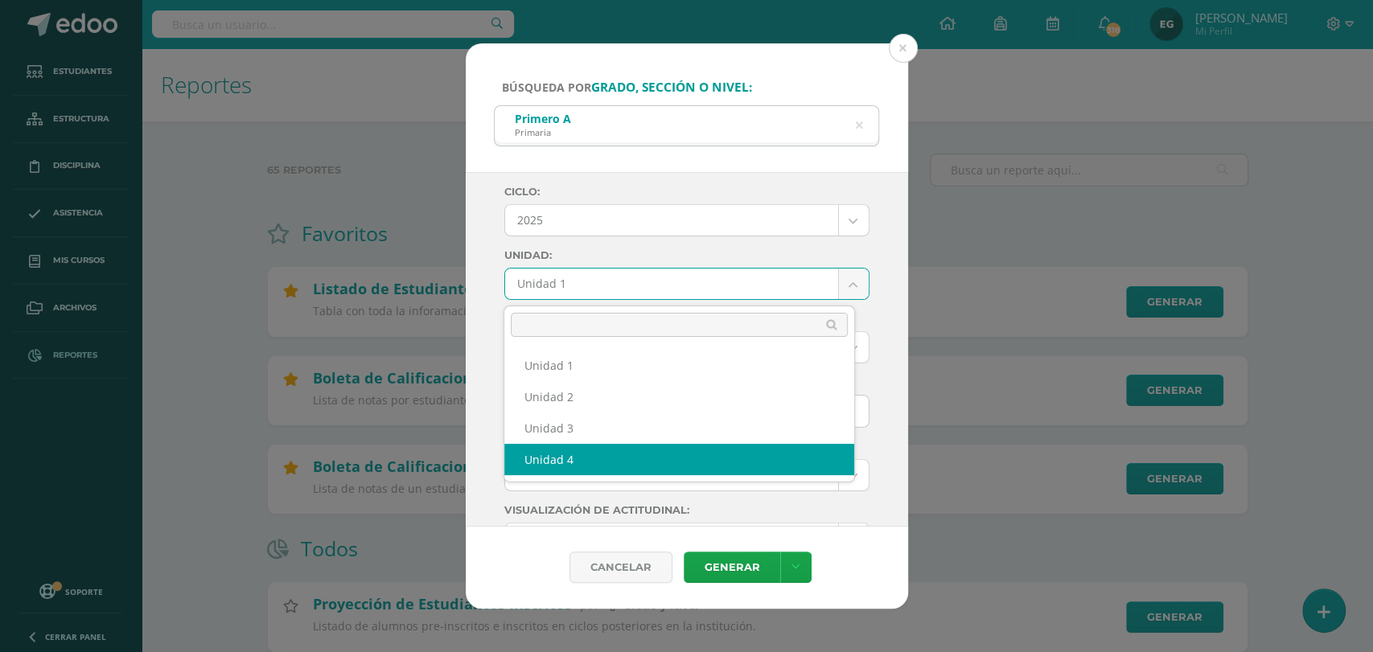
select select "Unidad 4"
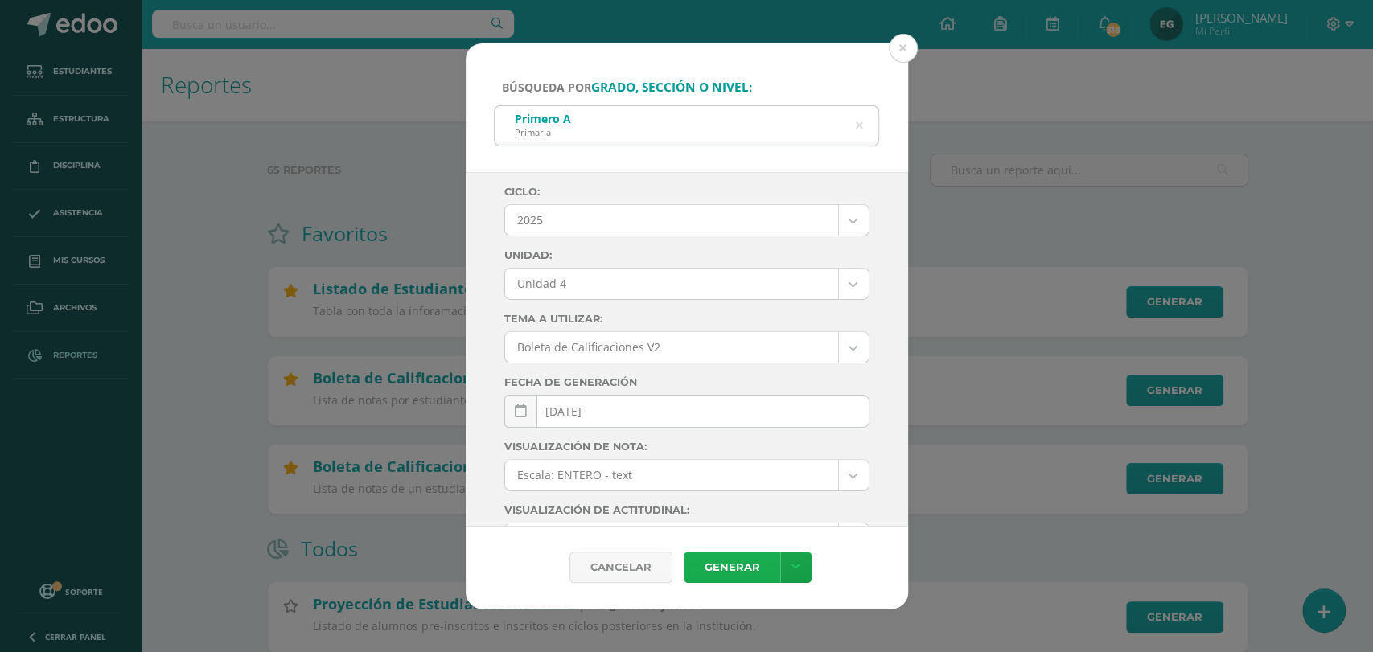
click at [727, 559] on link "Generar" at bounding box center [732, 567] width 97 height 31
click at [860, 127] on icon at bounding box center [859, 126] width 34 height 34
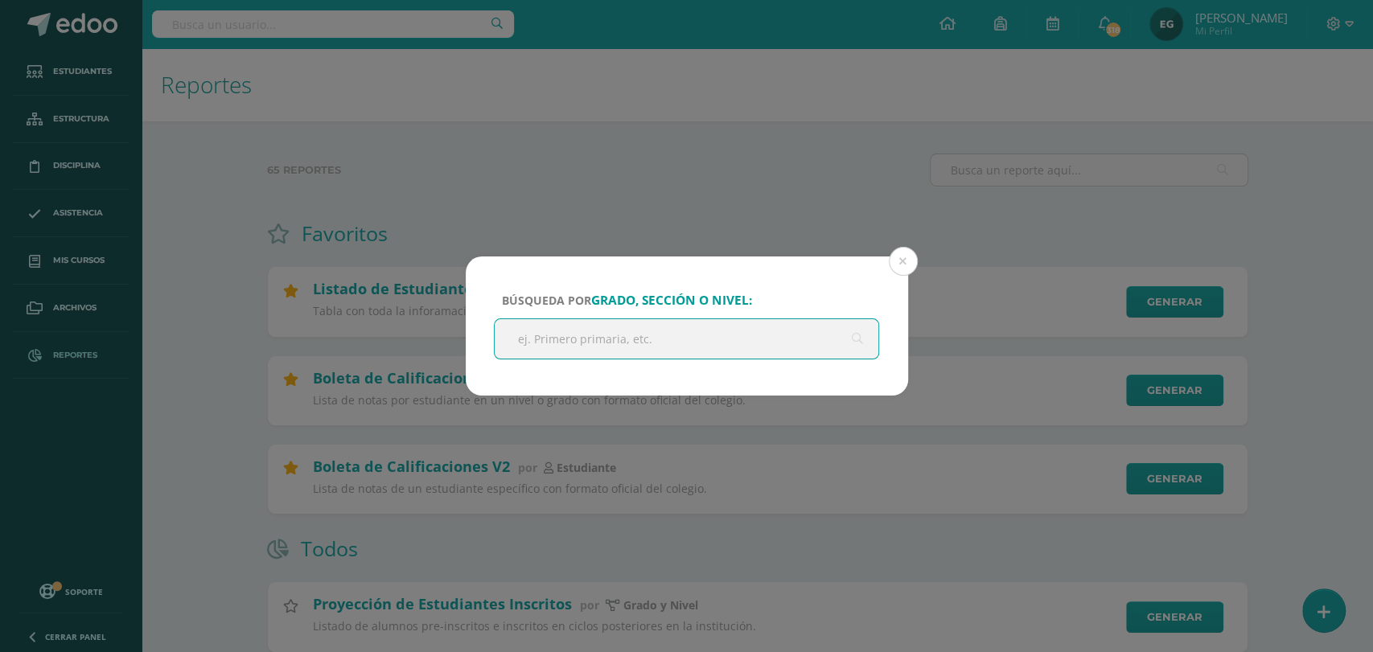
click at [735, 348] on input "text" at bounding box center [687, 338] width 385 height 39
type input "primero"
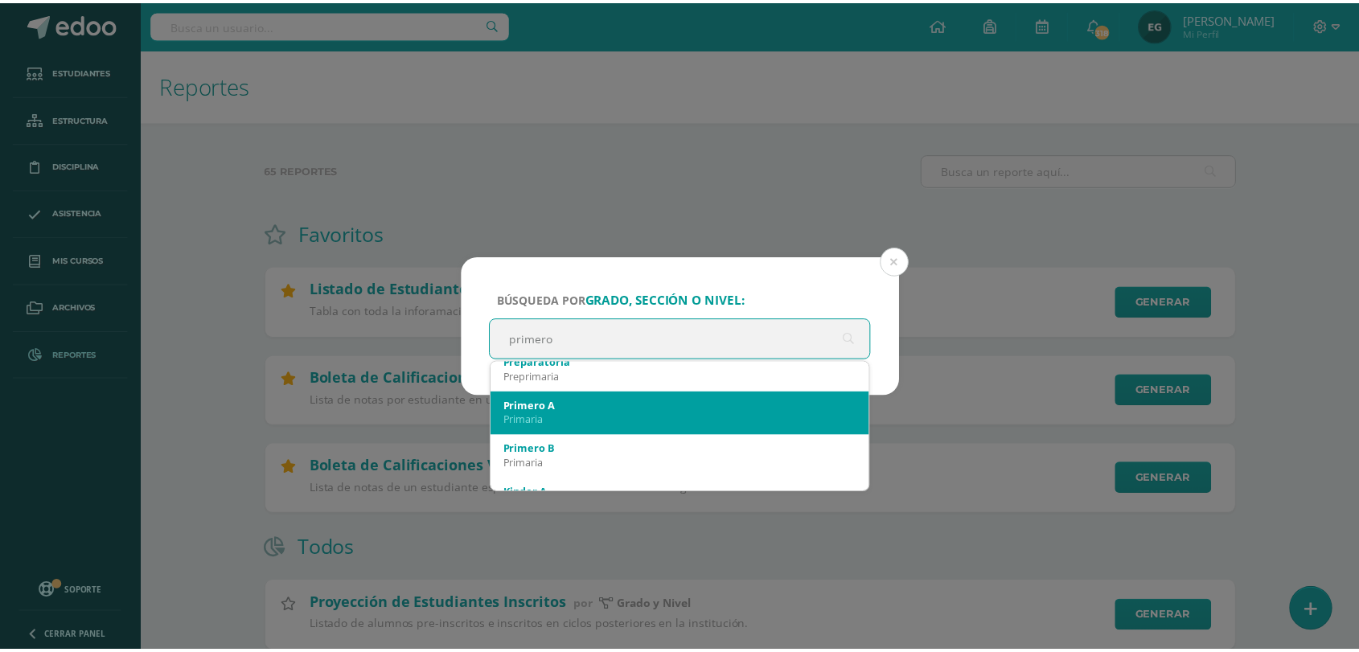
scroll to position [237, 0]
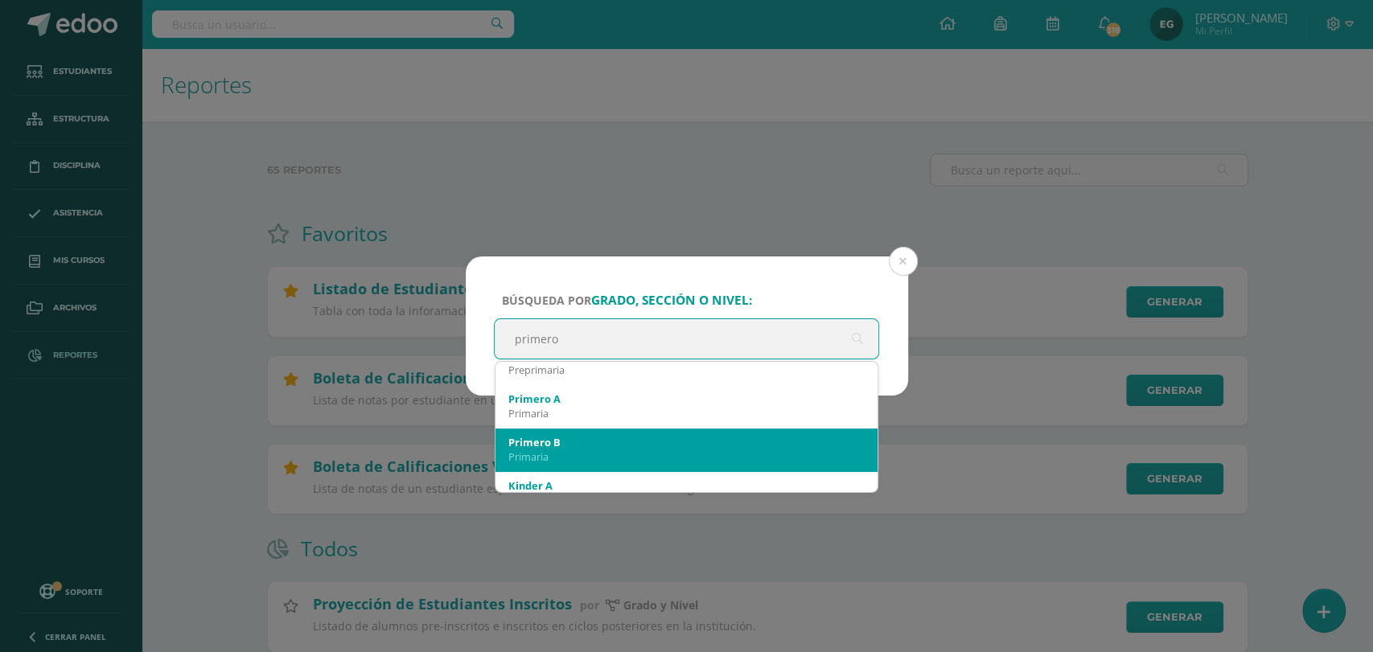
click at [708, 447] on div "Primero B" at bounding box center [686, 442] width 357 height 14
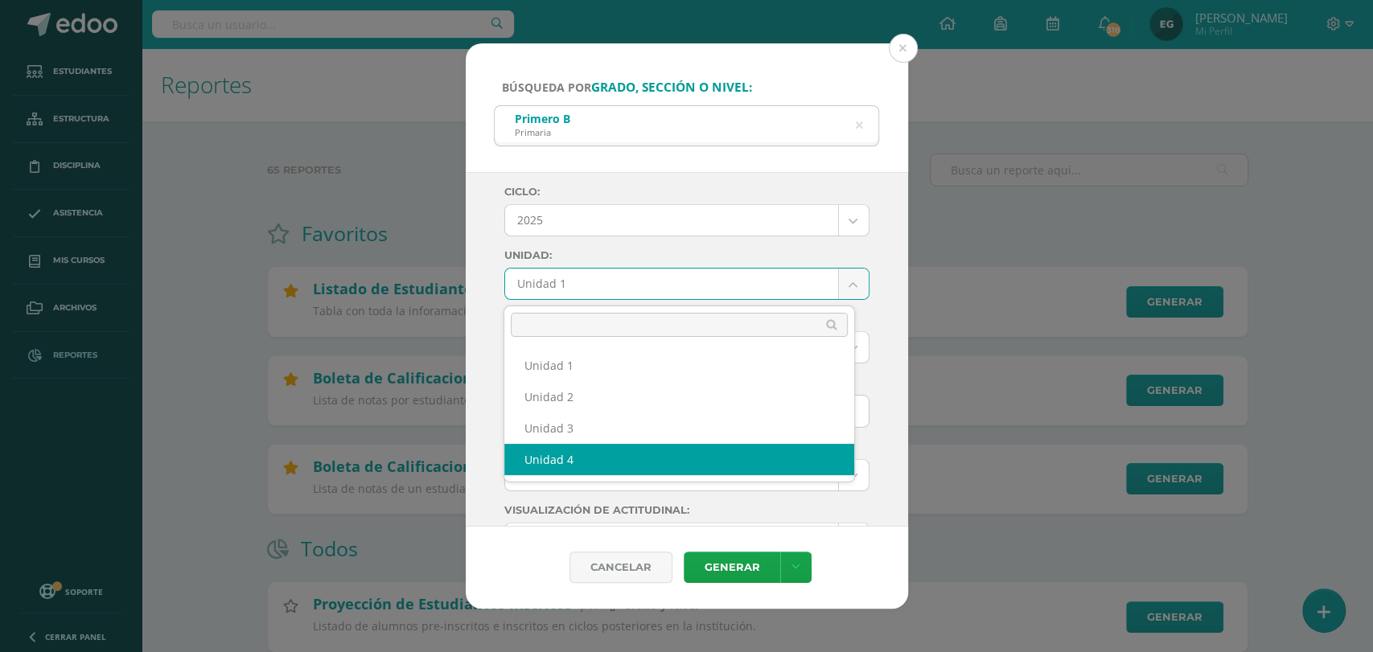
select select "Unidad 4"
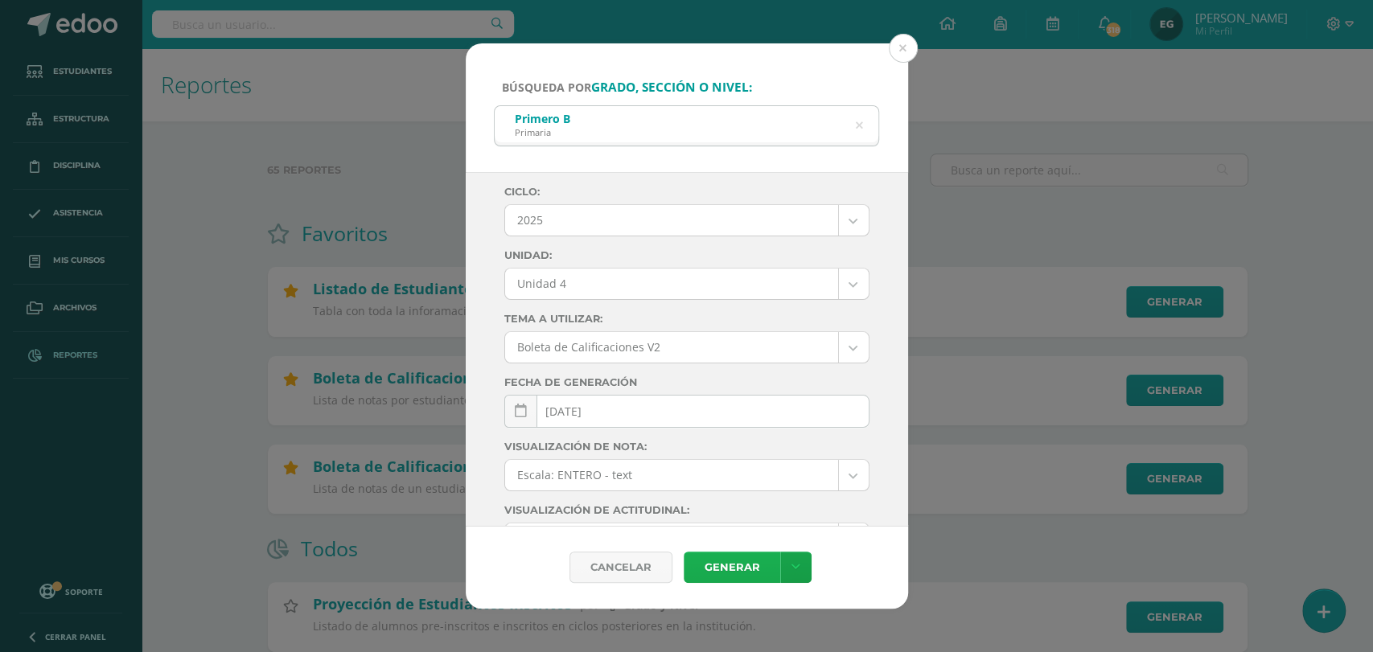
click at [738, 568] on link "Generar" at bounding box center [732, 567] width 97 height 31
click at [901, 41] on button at bounding box center [903, 48] width 29 height 29
